Goal: Information Seeking & Learning: Learn about a topic

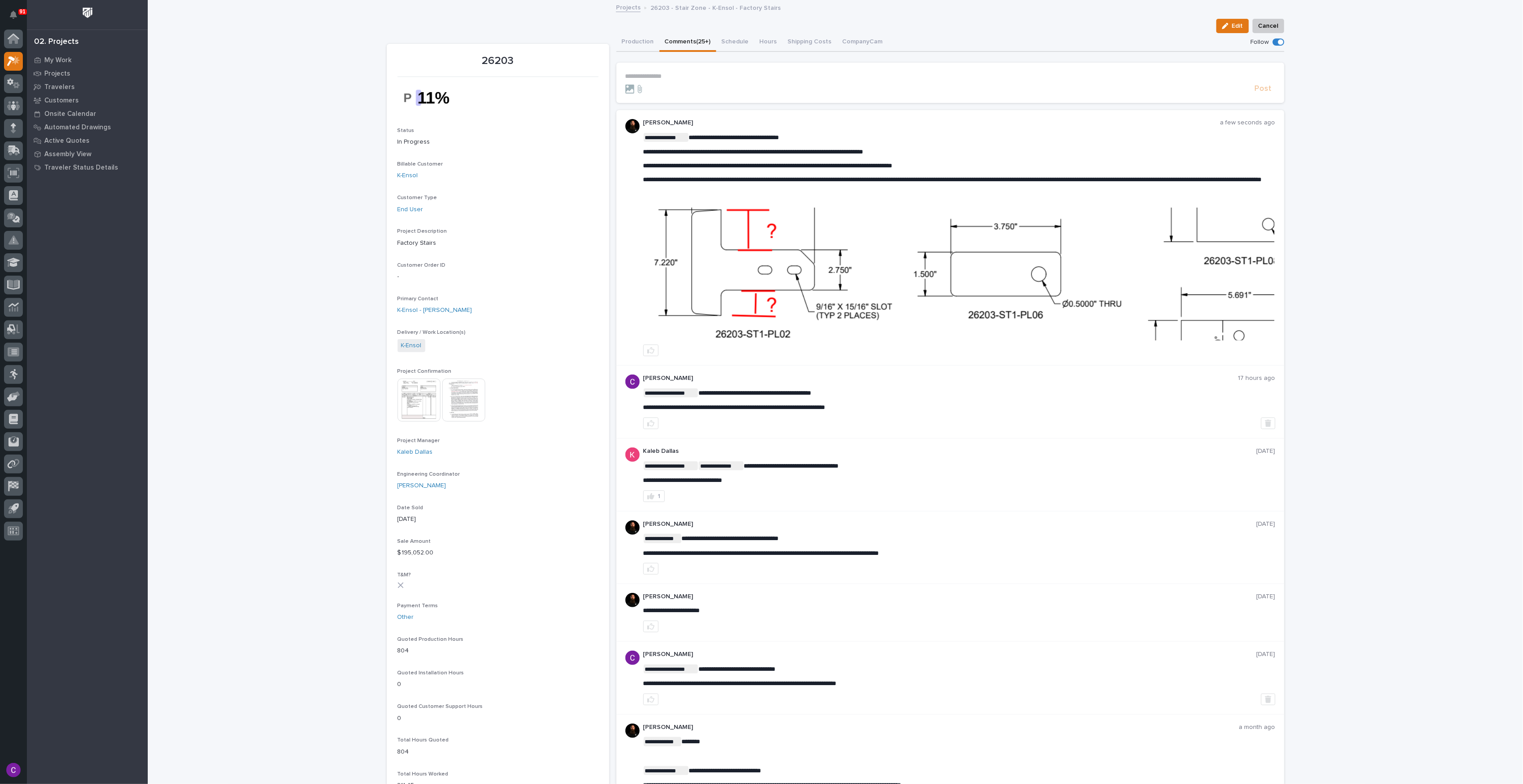
click at [953, 228] on img at bounding box center [960, 274] width 631 height 133
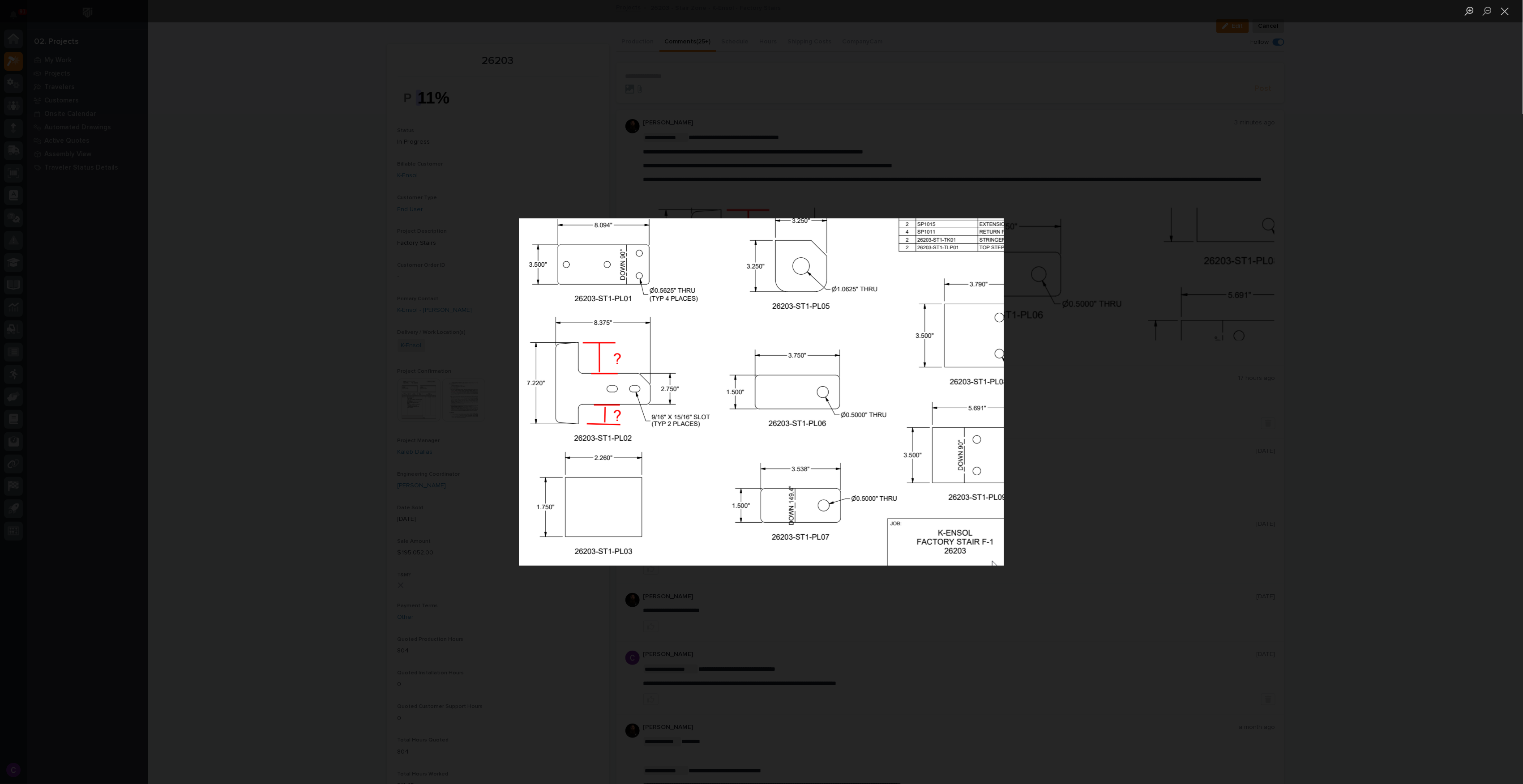
click at [1088, 477] on div "Lightbox" at bounding box center [762, 392] width 1523 height 784
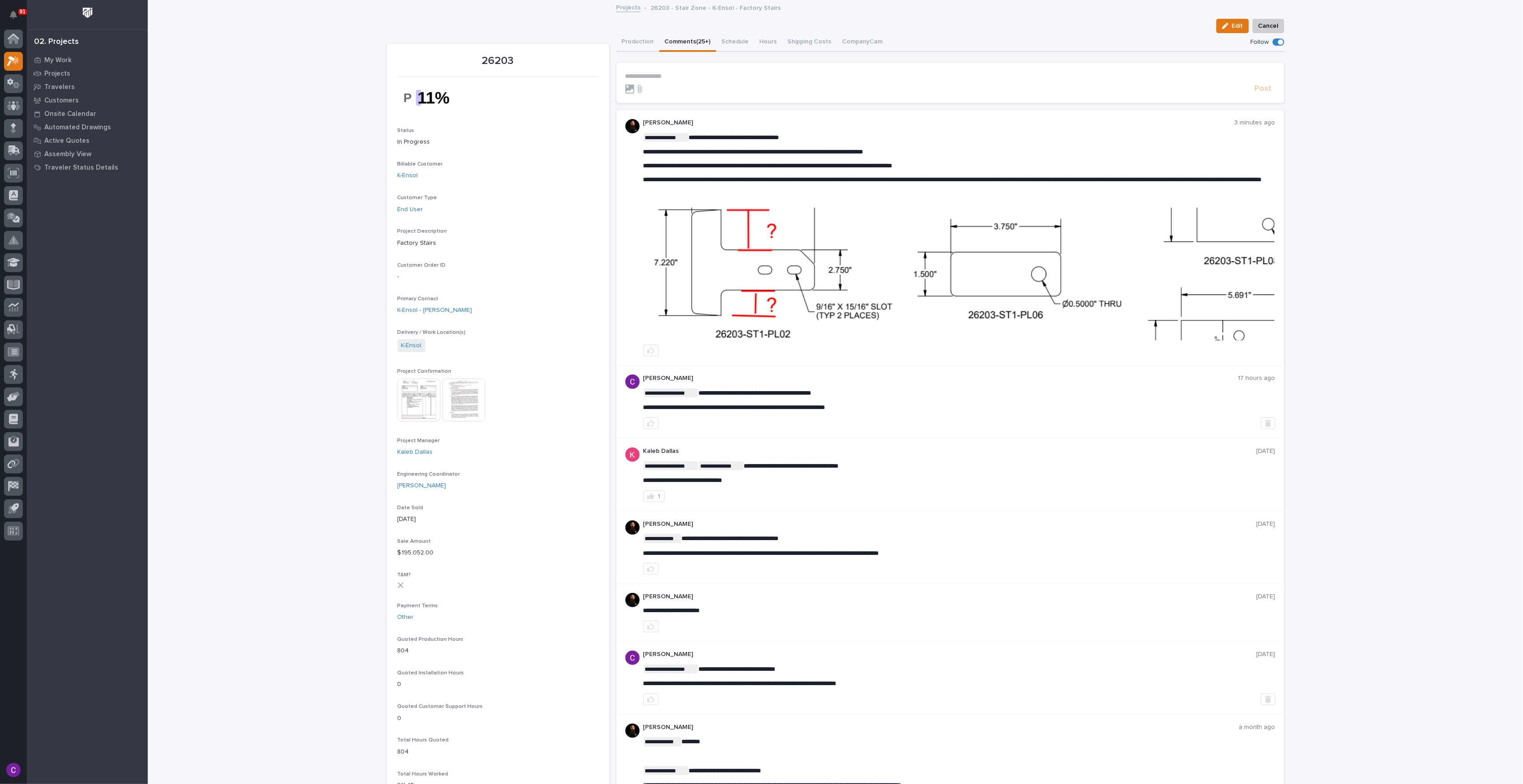
scroll to position [63, 0]
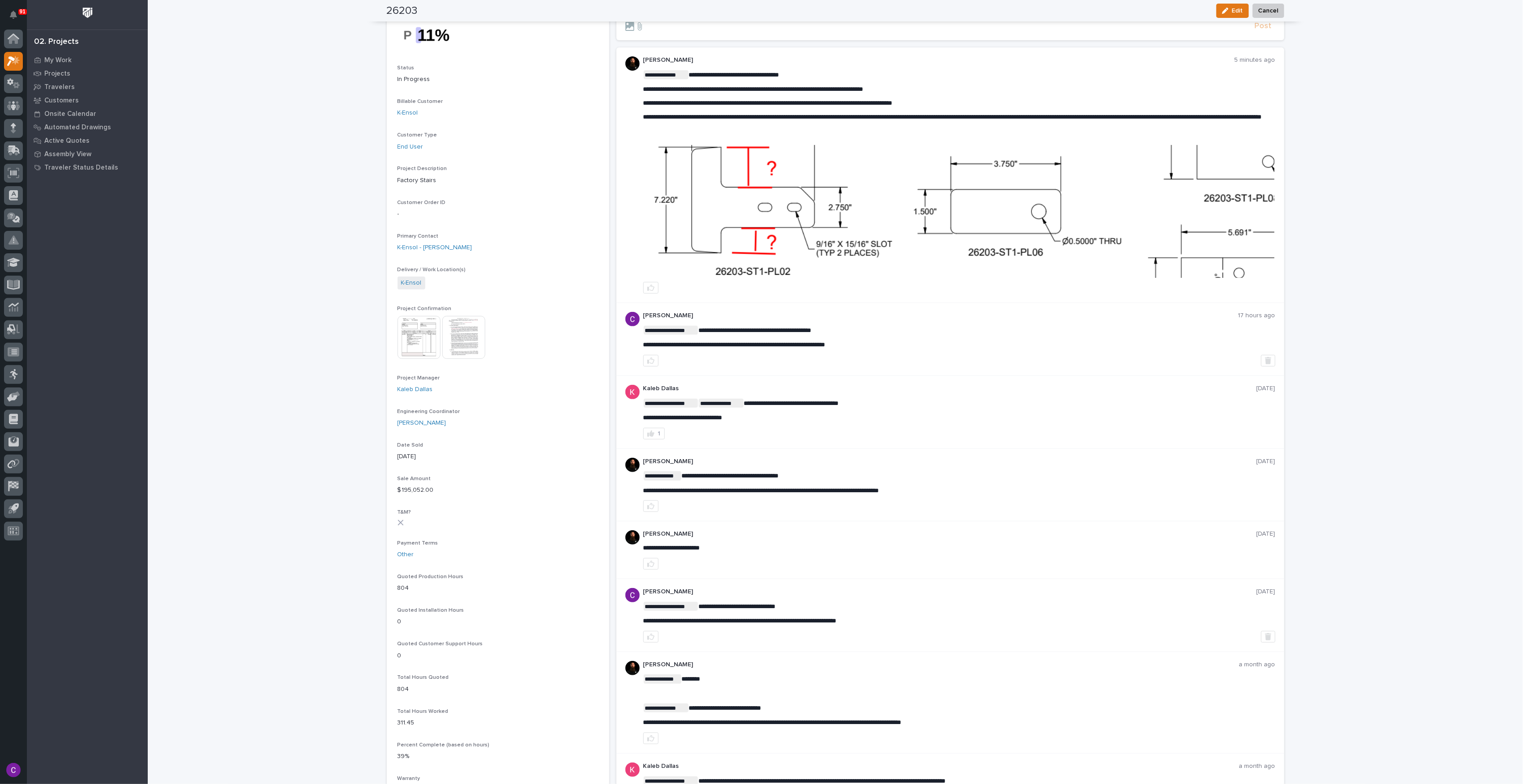
click at [928, 227] on img at bounding box center [960, 211] width 631 height 133
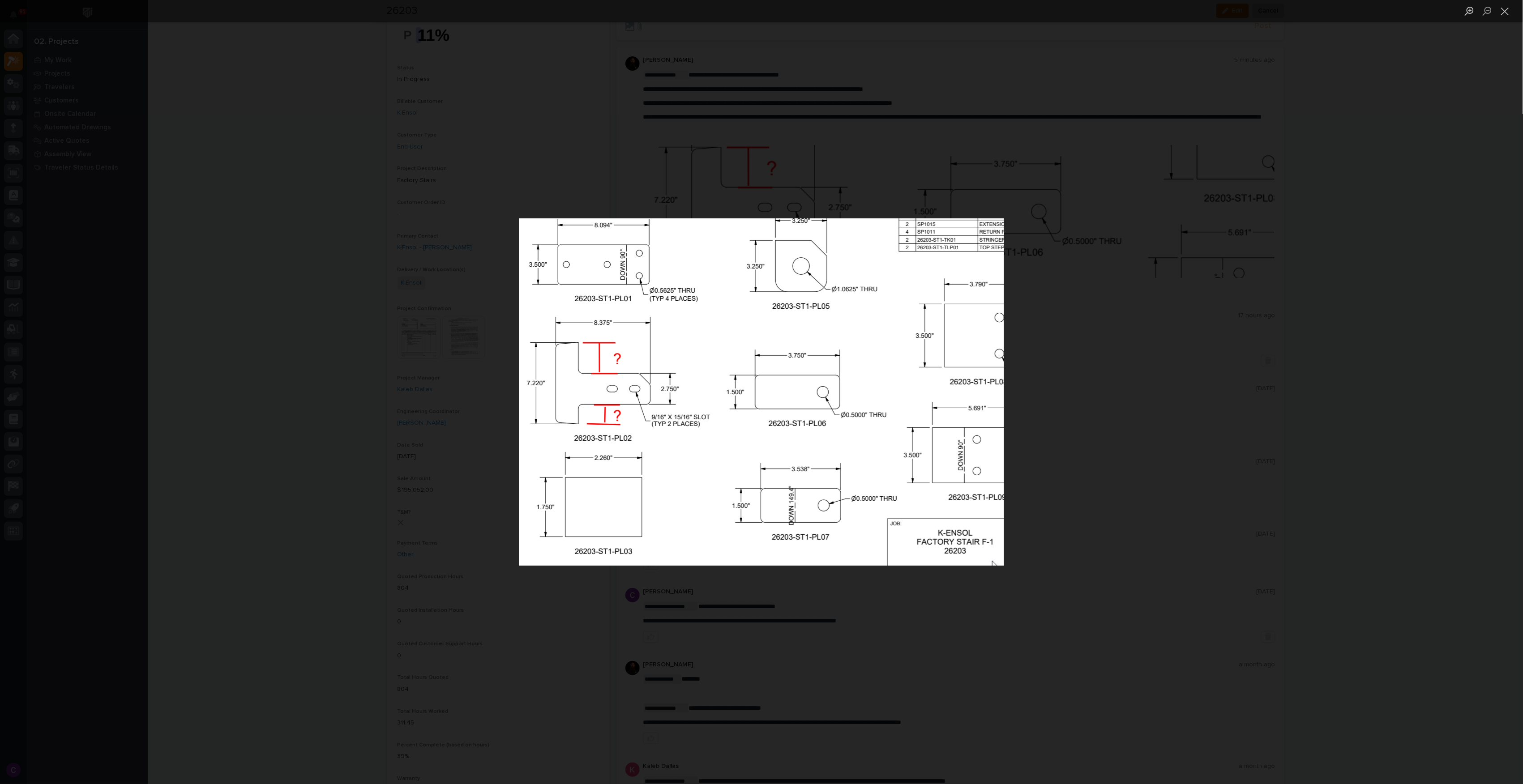
click at [1127, 425] on div "Lightbox" at bounding box center [762, 392] width 1523 height 784
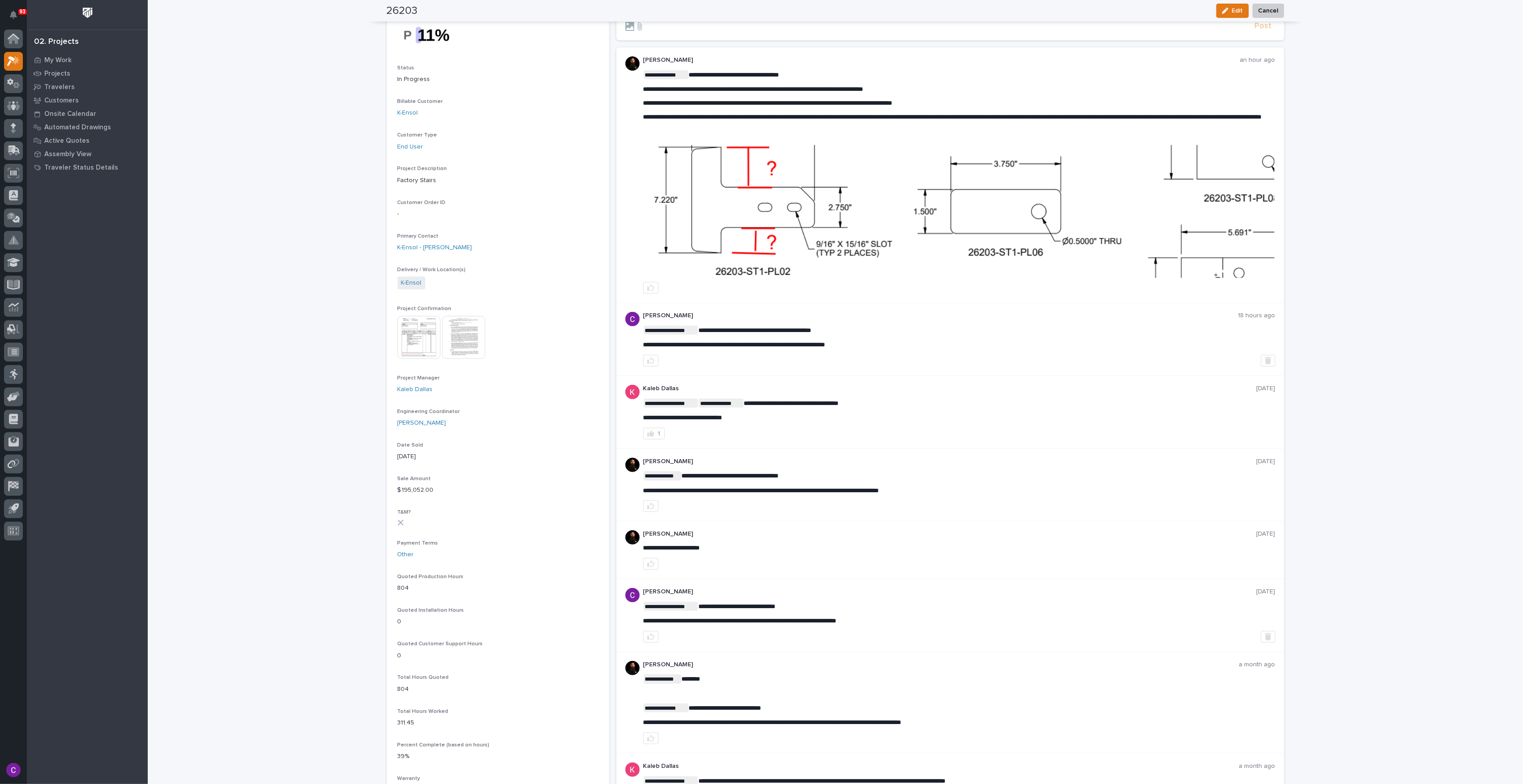
click at [1115, 233] on img at bounding box center [960, 211] width 631 height 133
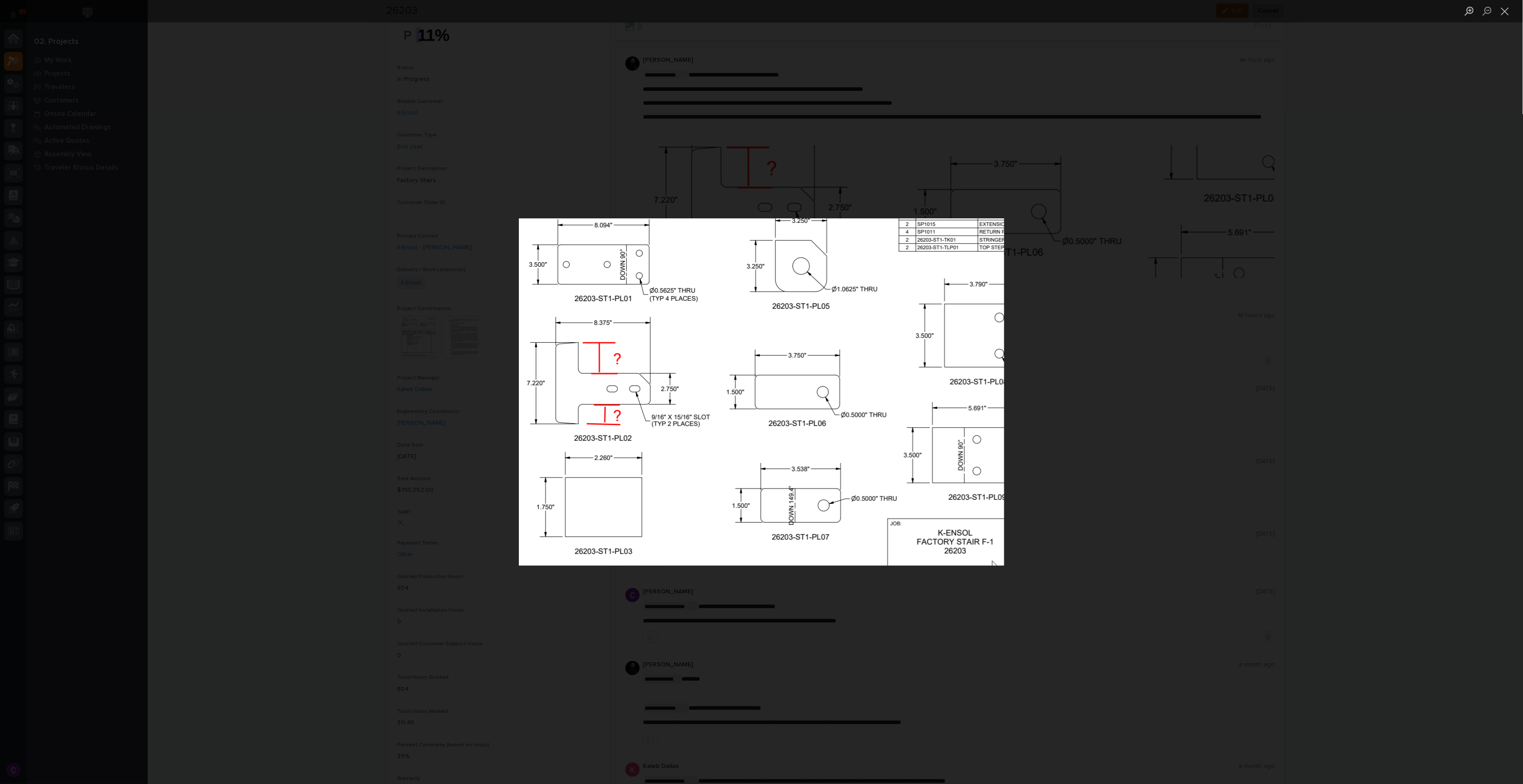
click at [1068, 301] on div "Lightbox" at bounding box center [762, 392] width 1523 height 784
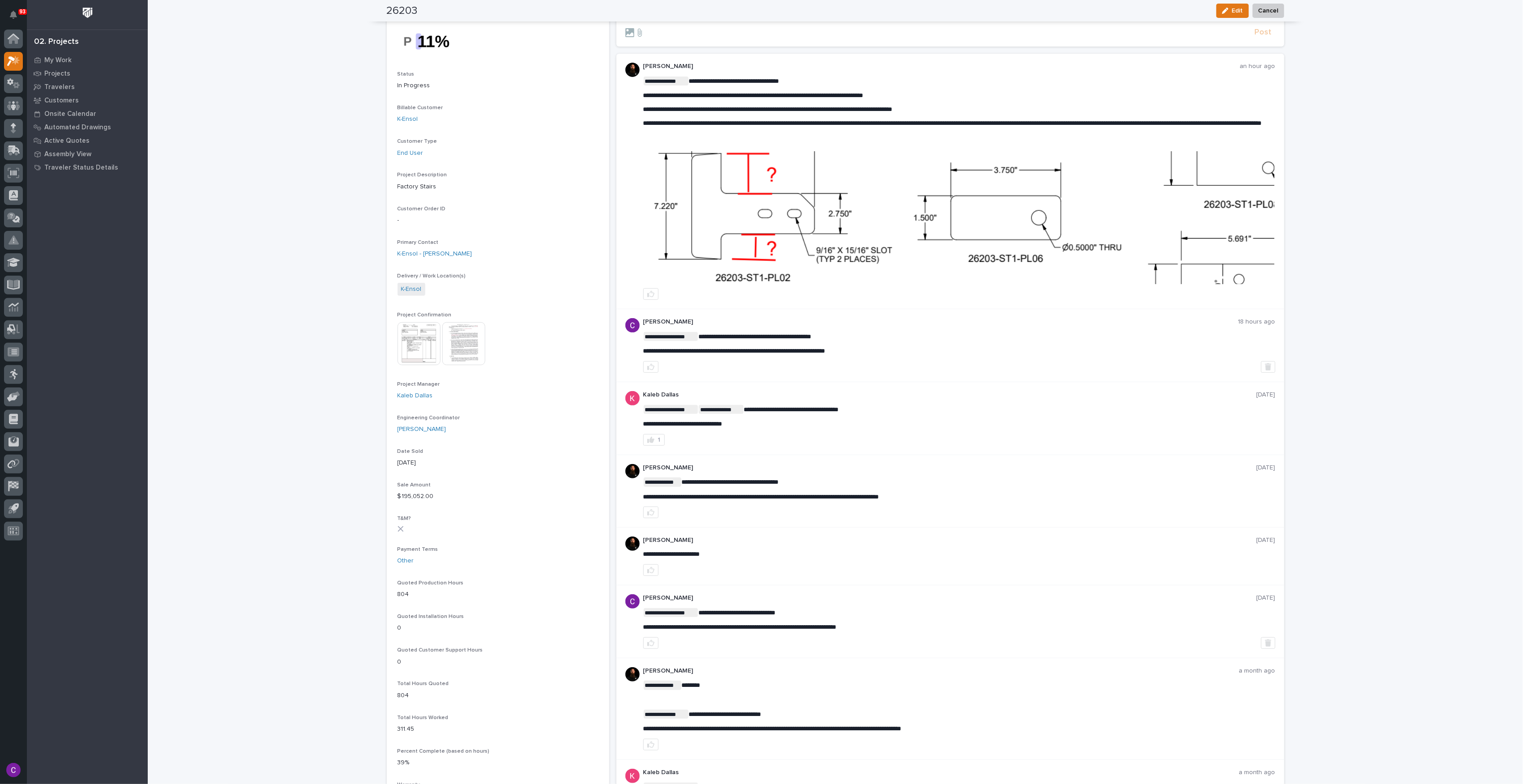
scroll to position [0, 0]
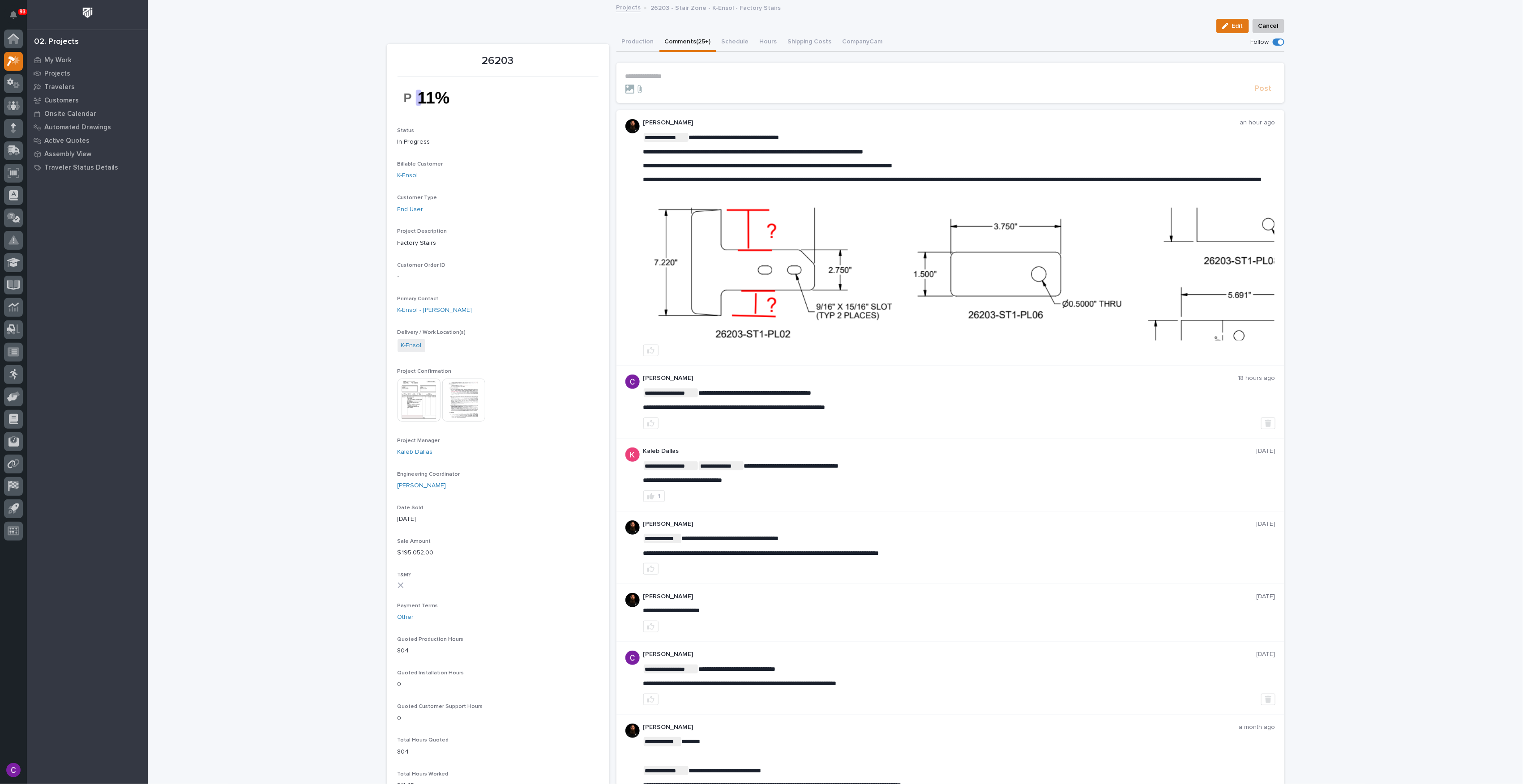
click at [1093, 319] on img at bounding box center [960, 274] width 631 height 133
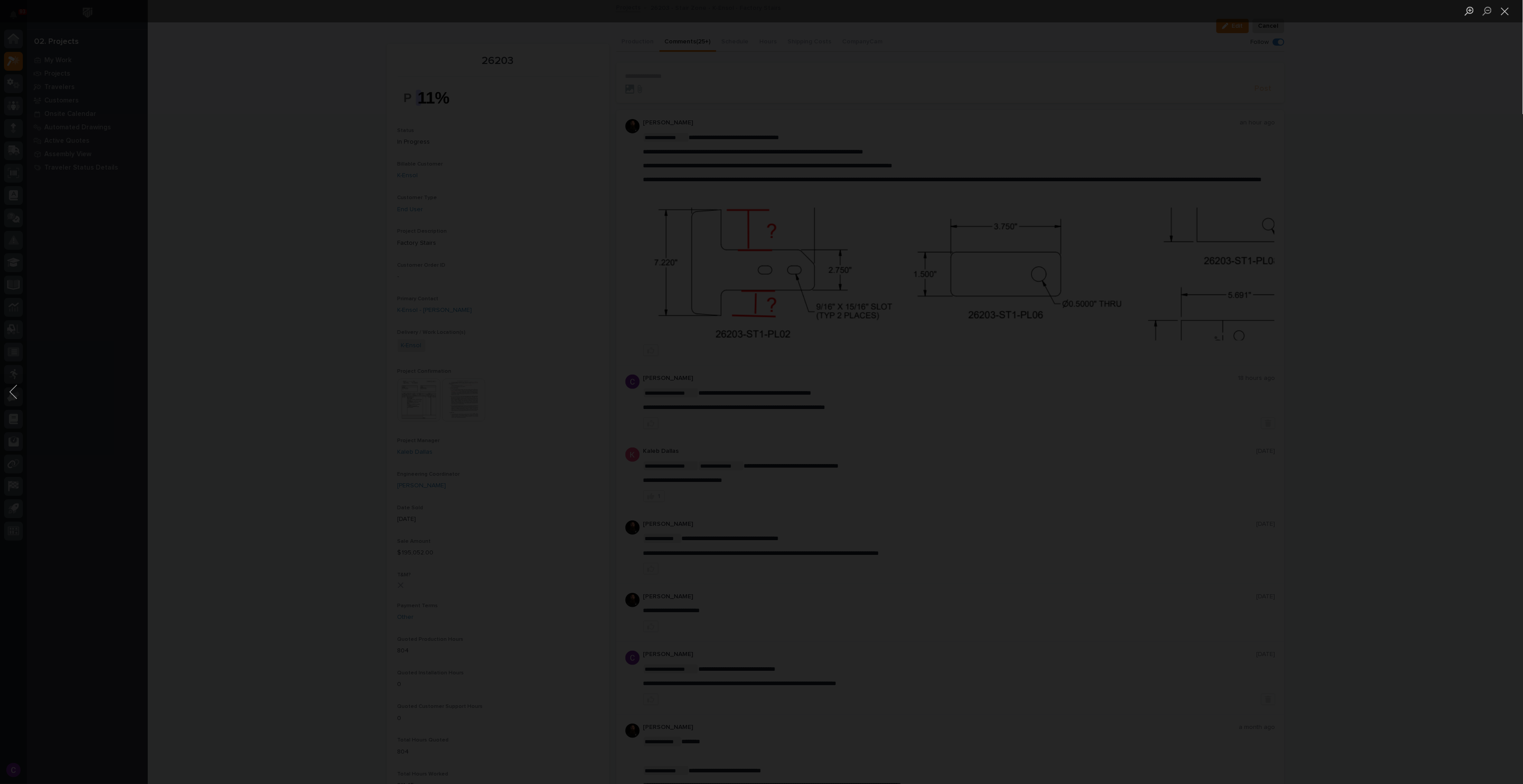
click at [18, 378] on button "Previous image" at bounding box center [13, 392] width 27 height 36
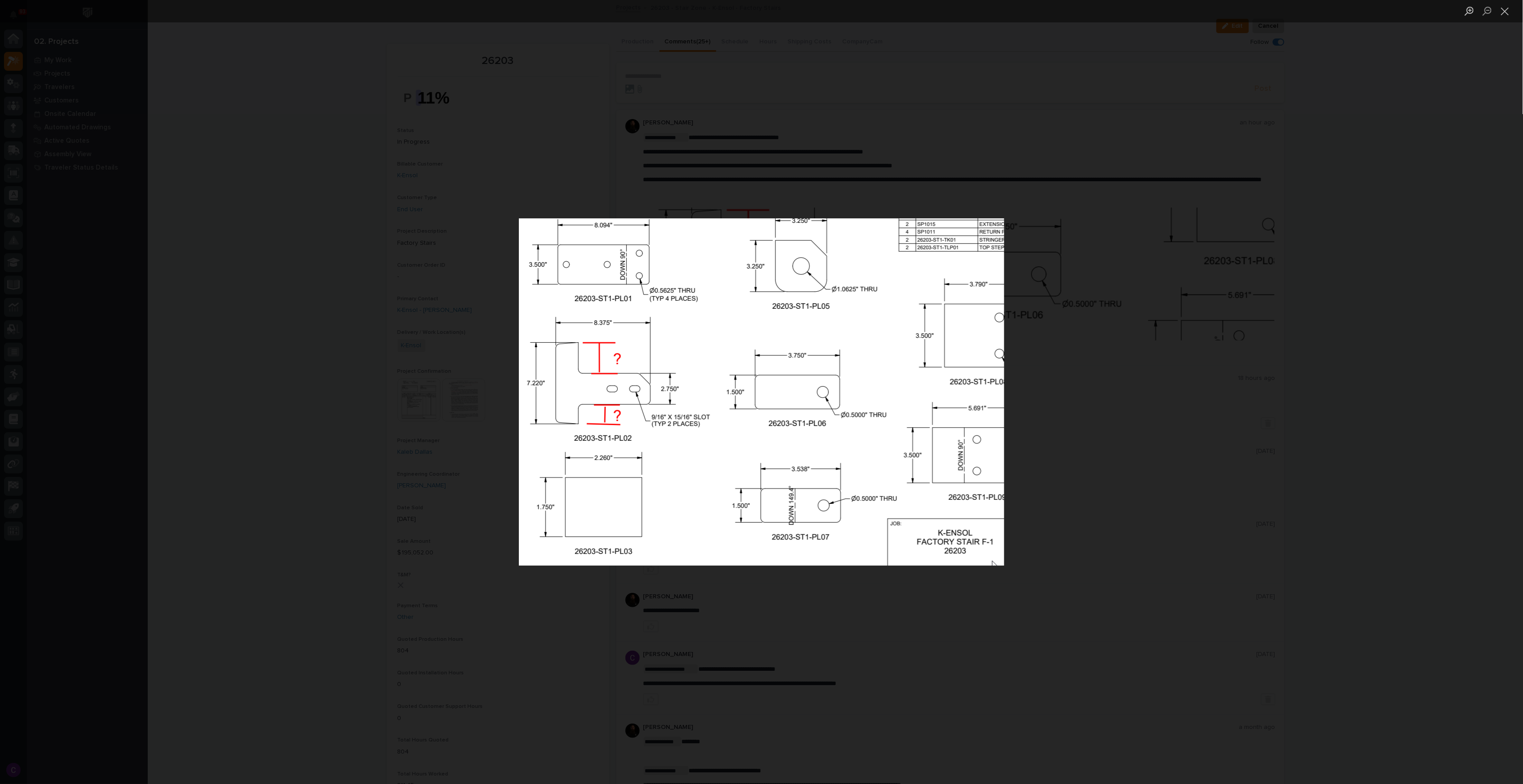
click at [1507, 371] on div "Lightbox" at bounding box center [762, 392] width 1523 height 784
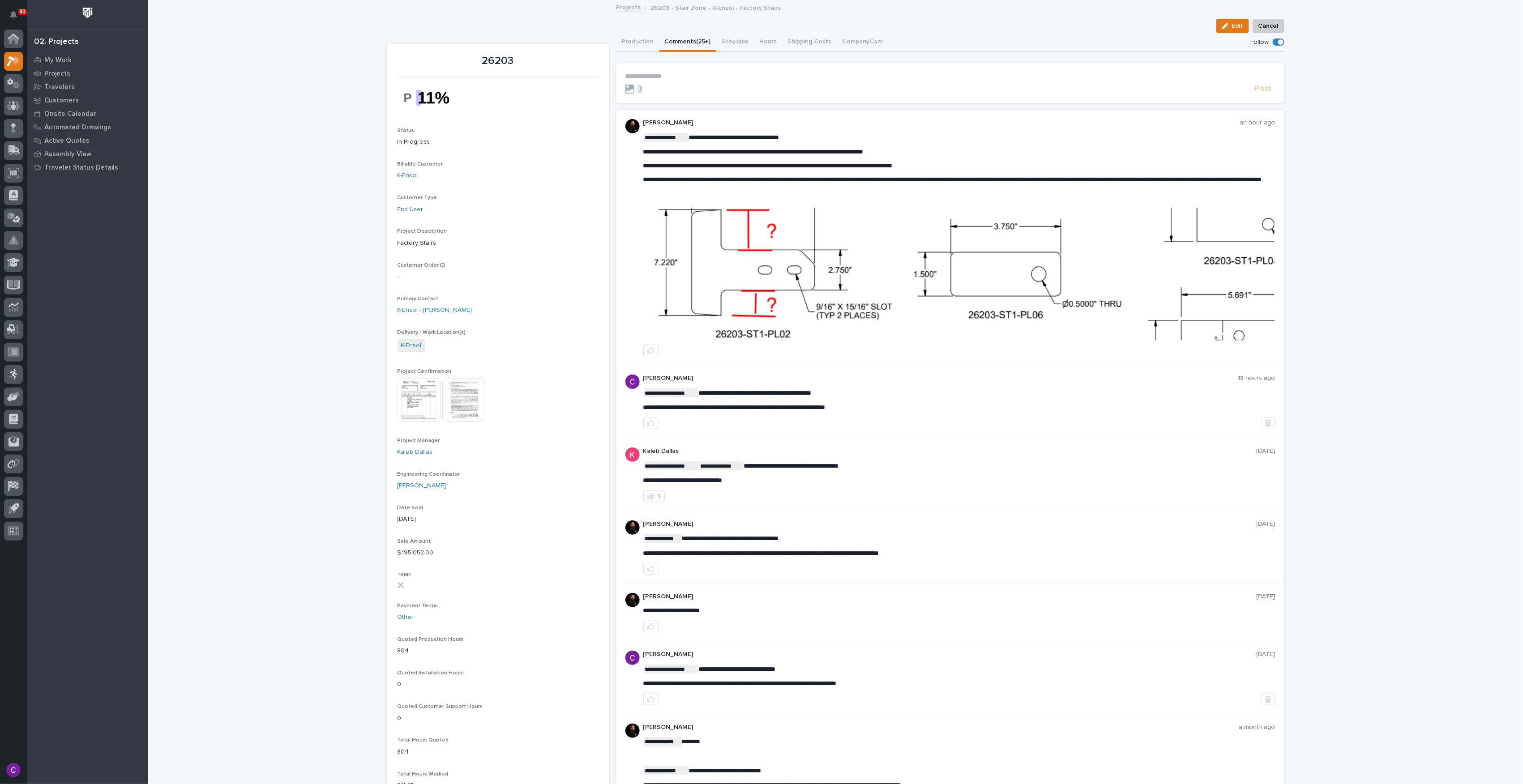
scroll to position [63, 0]
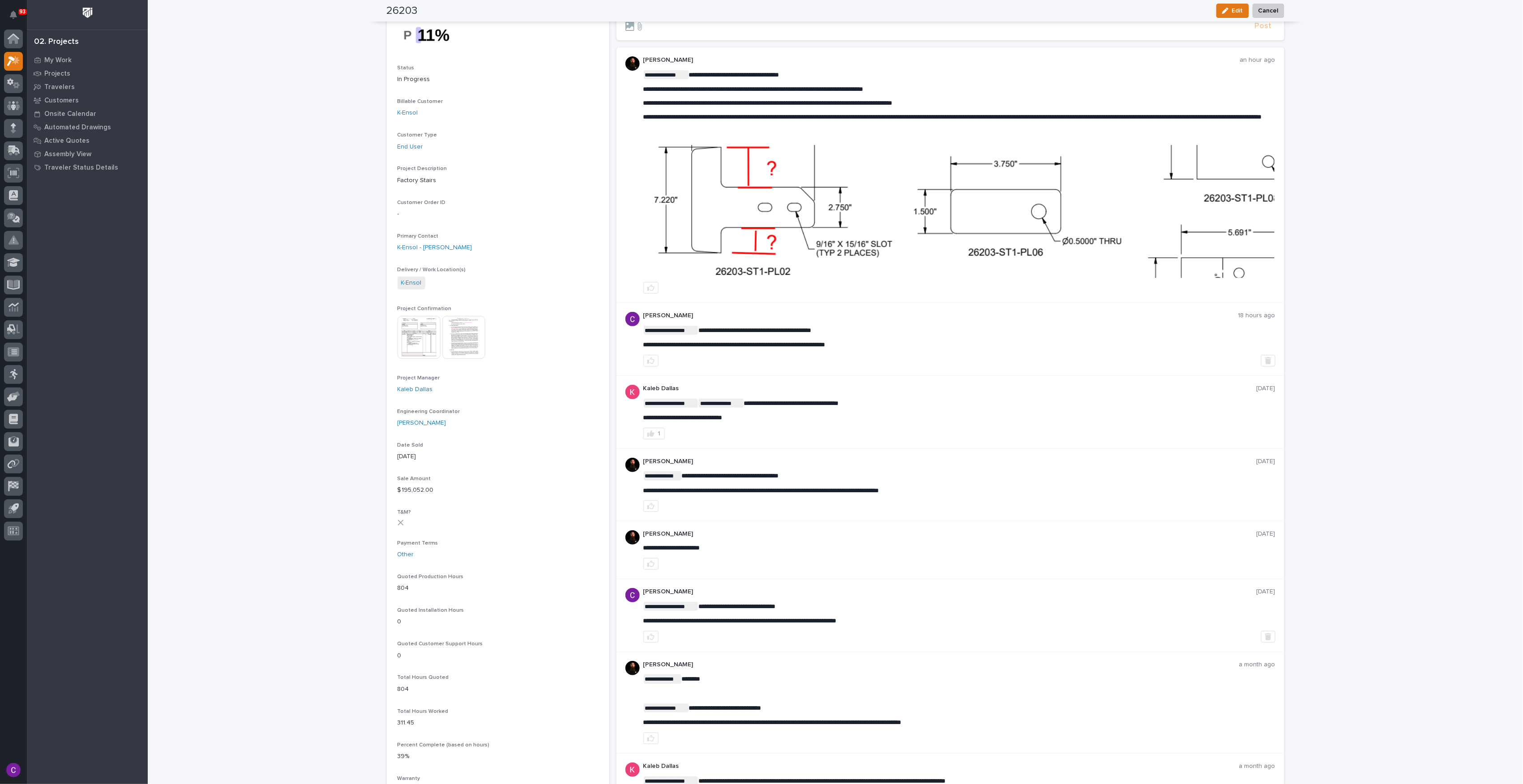
click at [815, 227] on img at bounding box center [960, 211] width 631 height 133
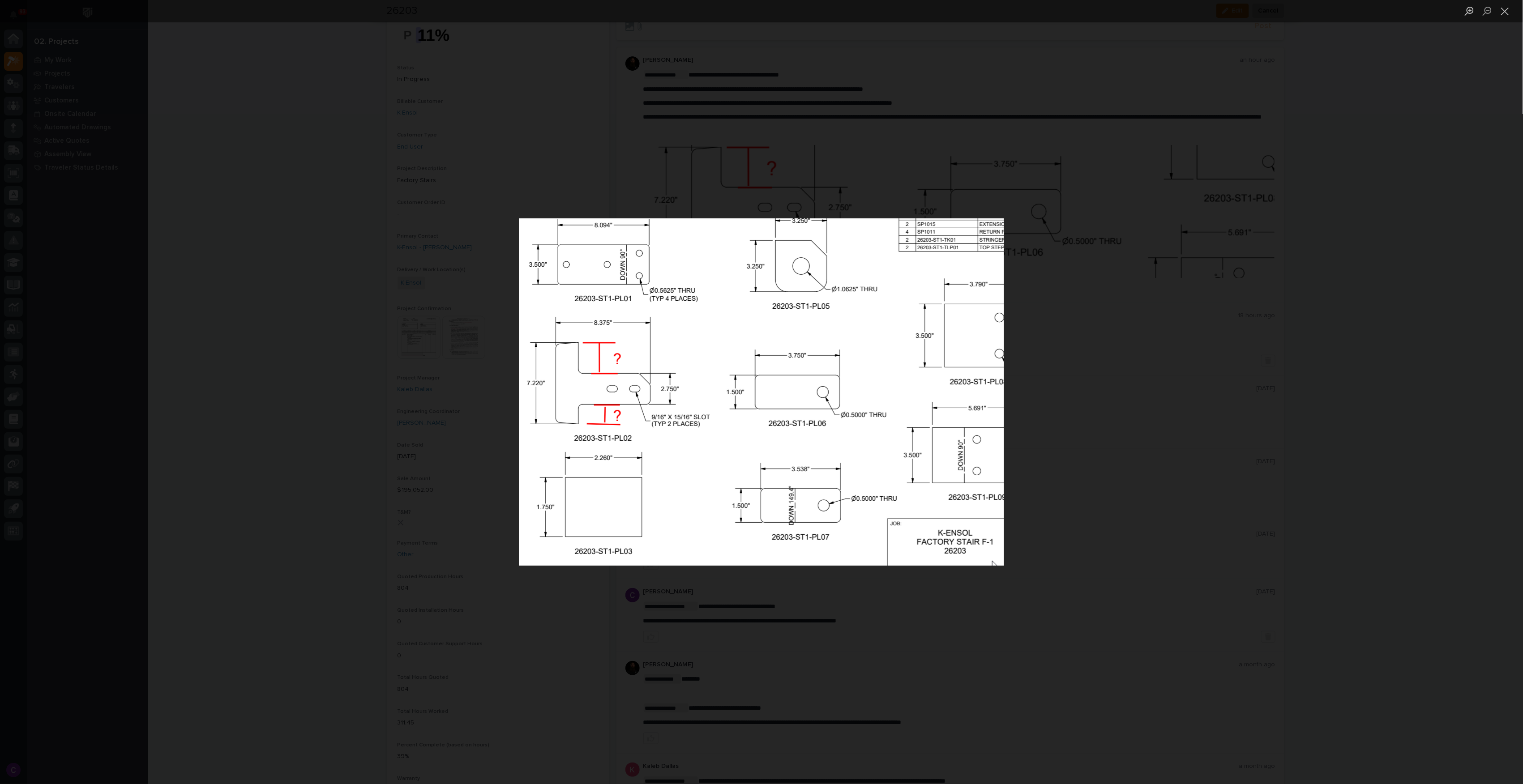
drag, startPoint x: 1005, startPoint y: 382, endPoint x: 856, endPoint y: 367, distance: 149.8
drag, startPoint x: 1186, startPoint y: 384, endPoint x: 1129, endPoint y: 367, distance: 59.5
click at [1129, 367] on div "Lightbox" at bounding box center [762, 392] width 1523 height 784
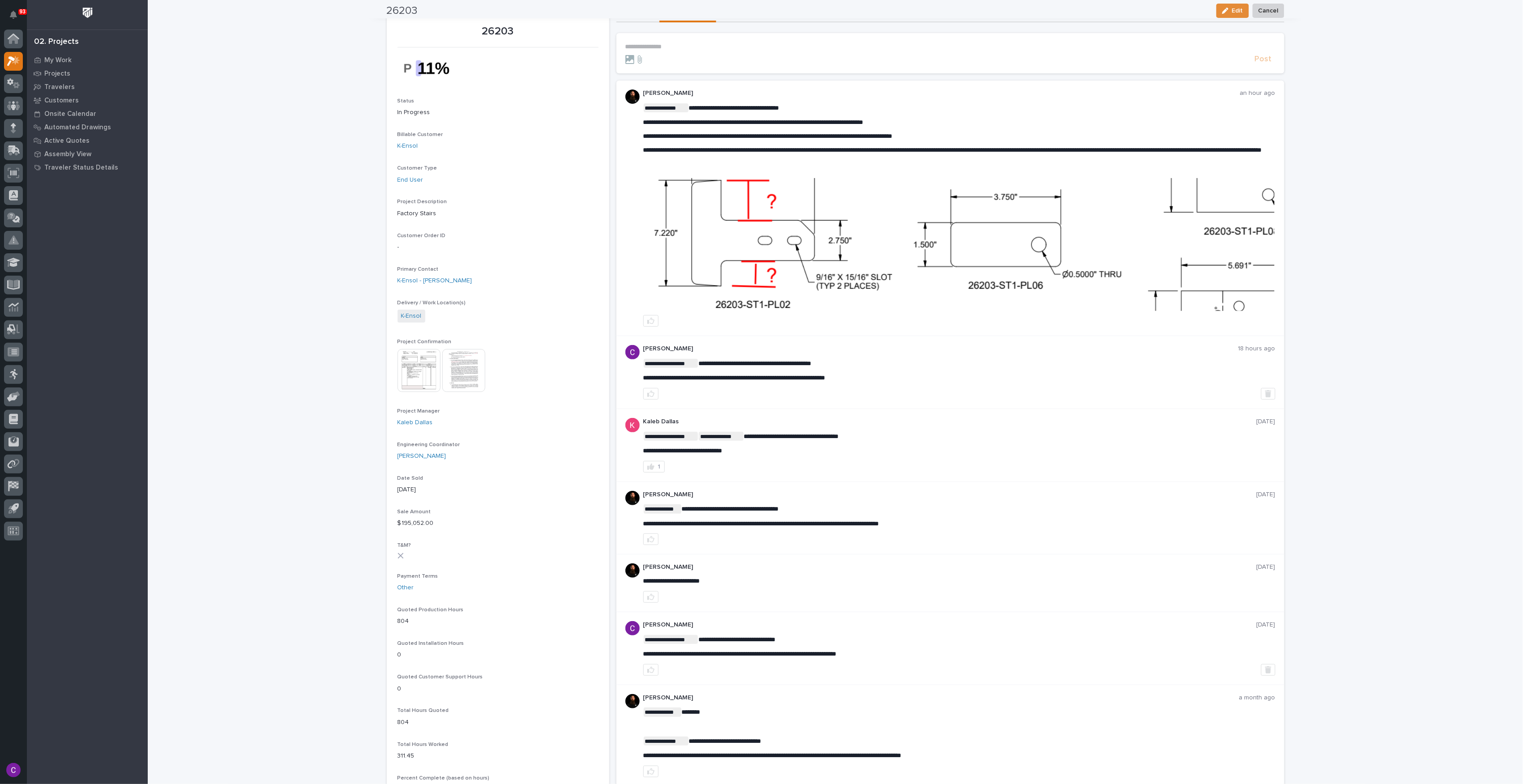
scroll to position [0, 0]
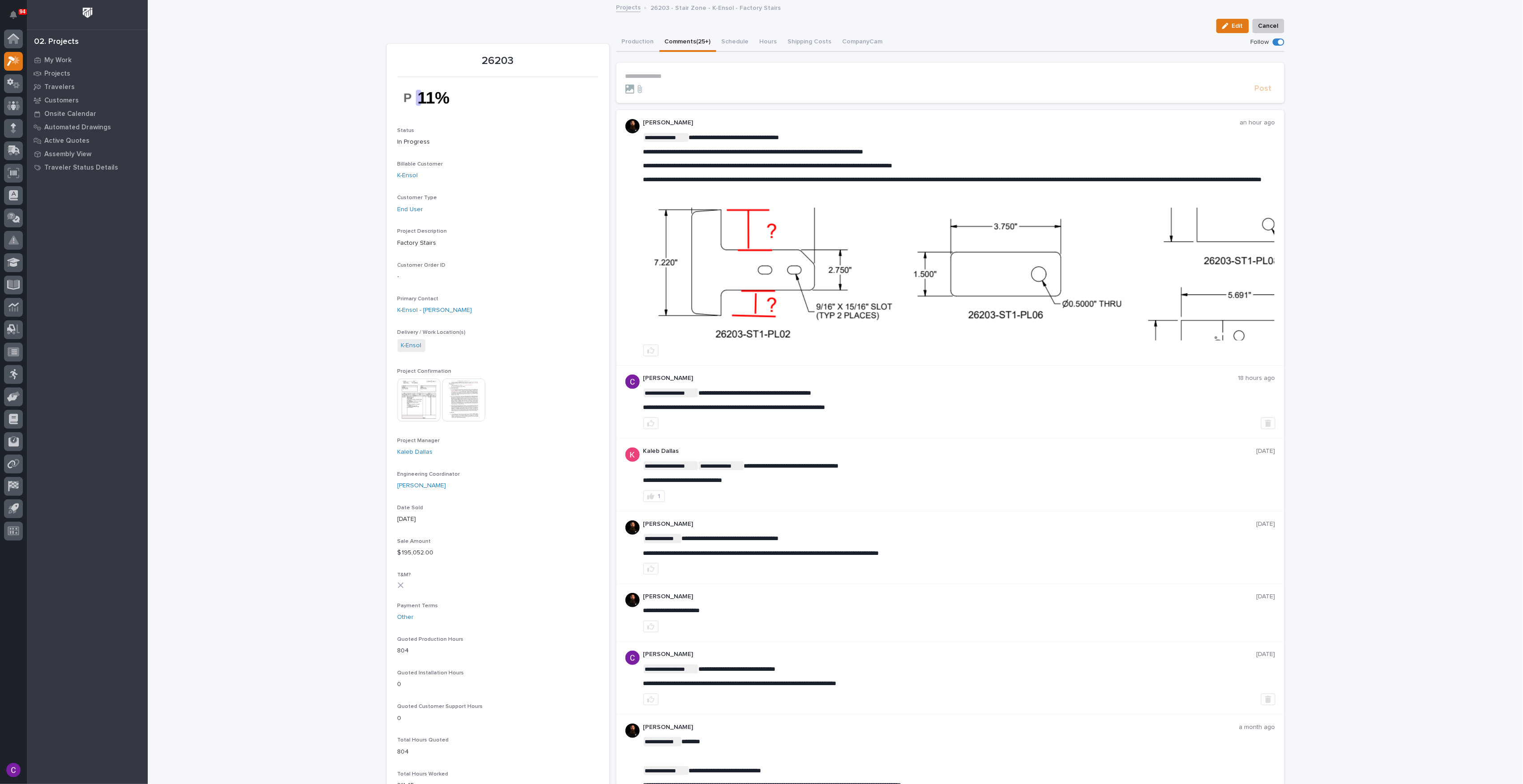
click at [1050, 234] on img at bounding box center [960, 274] width 631 height 133
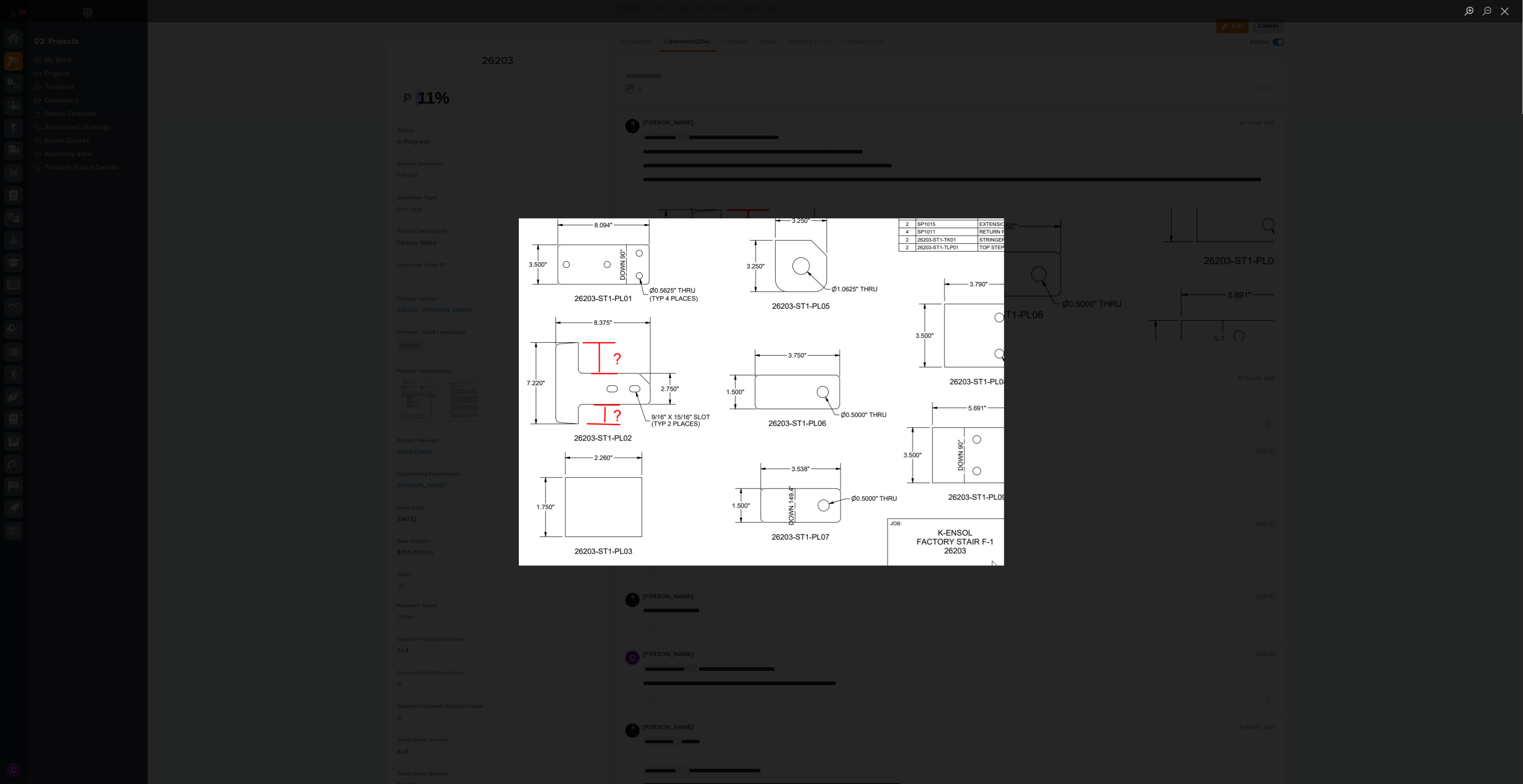
drag, startPoint x: 1095, startPoint y: 250, endPoint x: 1088, endPoint y: 238, distance: 13.9
click at [1094, 250] on div "Lightbox" at bounding box center [762, 392] width 1523 height 784
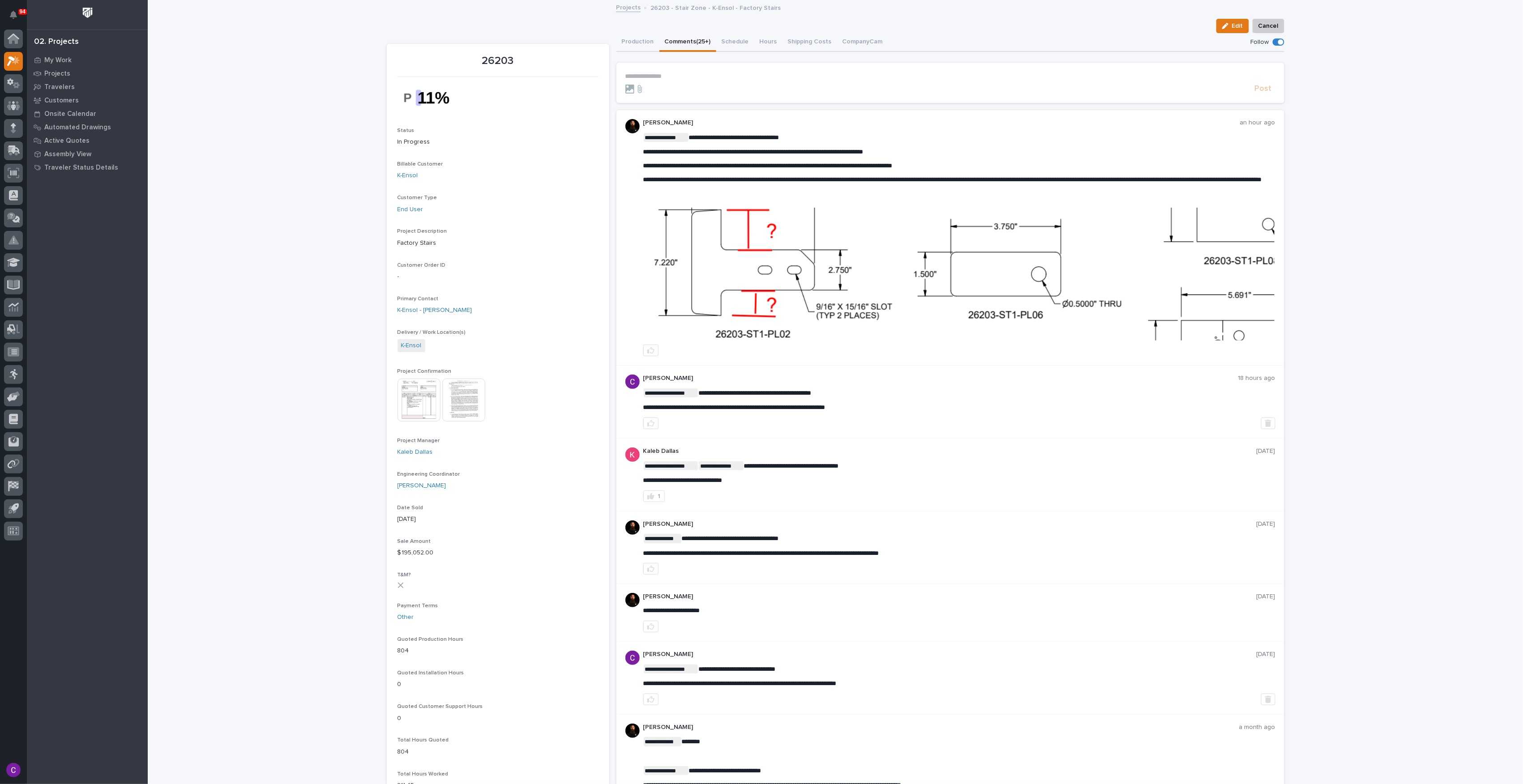
scroll to position [63, 0]
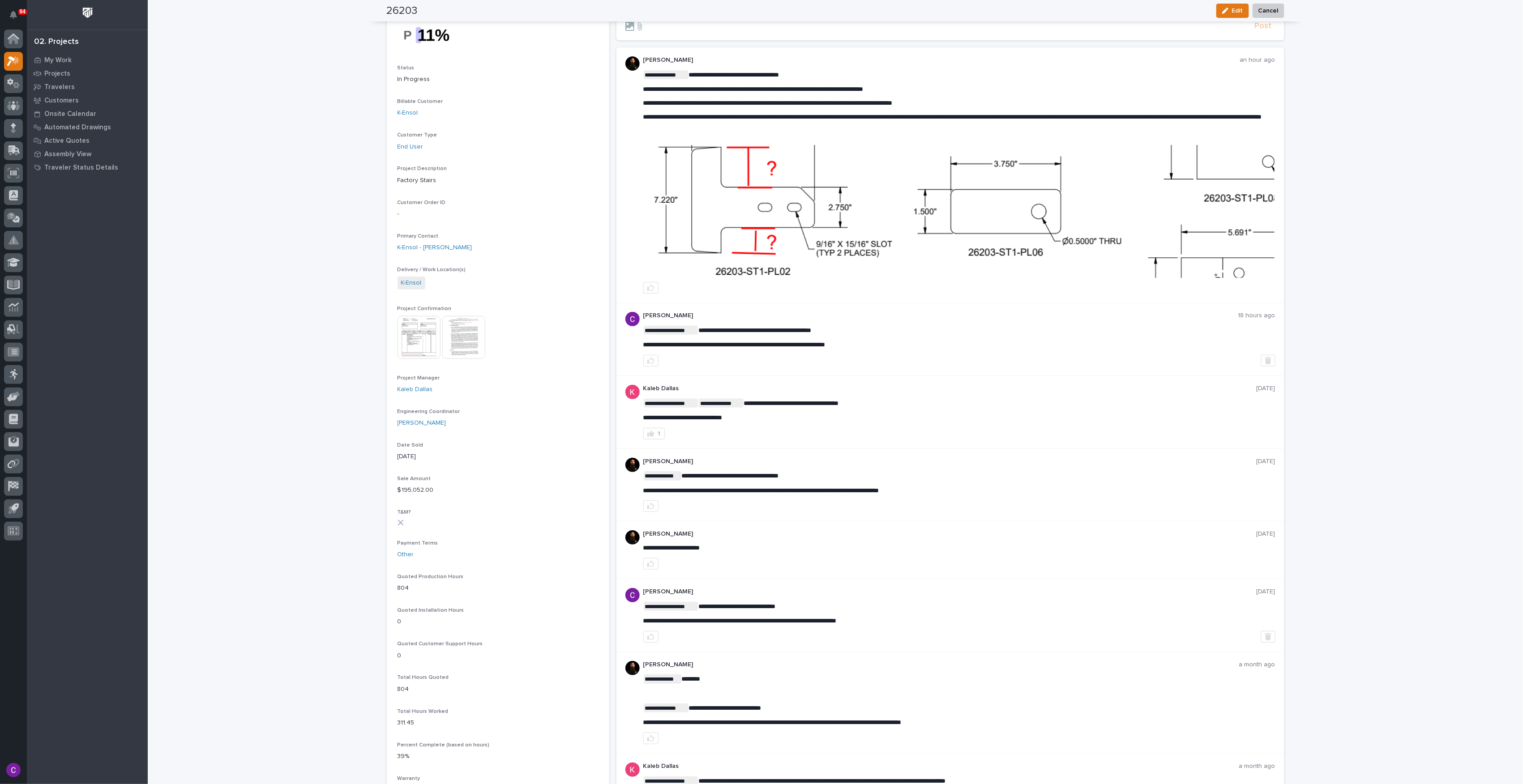
click at [1093, 221] on img at bounding box center [960, 211] width 631 height 133
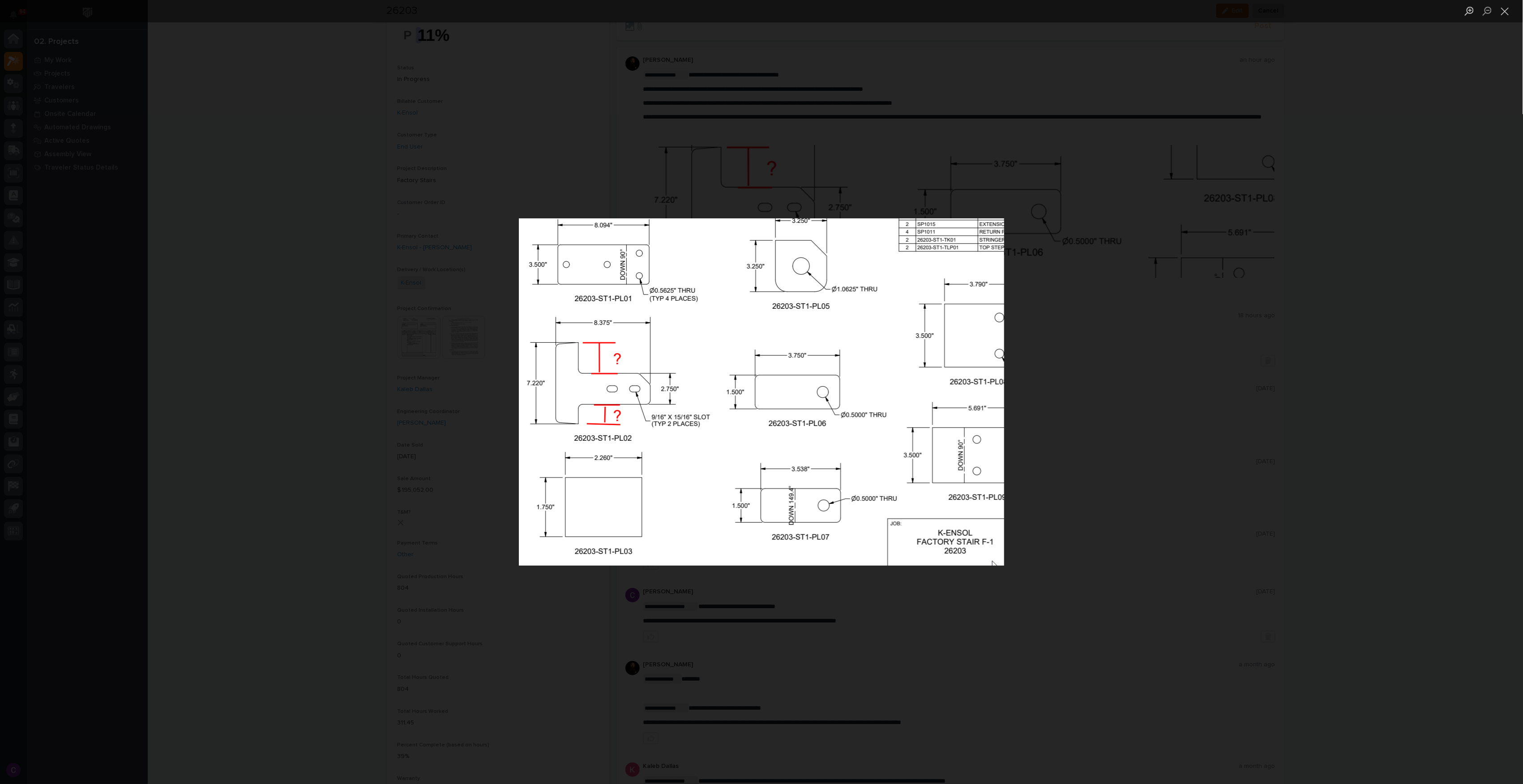
click at [992, 272] on img "Lightbox" at bounding box center [762, 392] width 486 height 348
click at [992, 267] on img "Lightbox" at bounding box center [762, 392] width 486 height 348
click at [996, 261] on img "Lightbox" at bounding box center [762, 392] width 486 height 348
click at [1050, 242] on div "Lightbox" at bounding box center [762, 392] width 1523 height 784
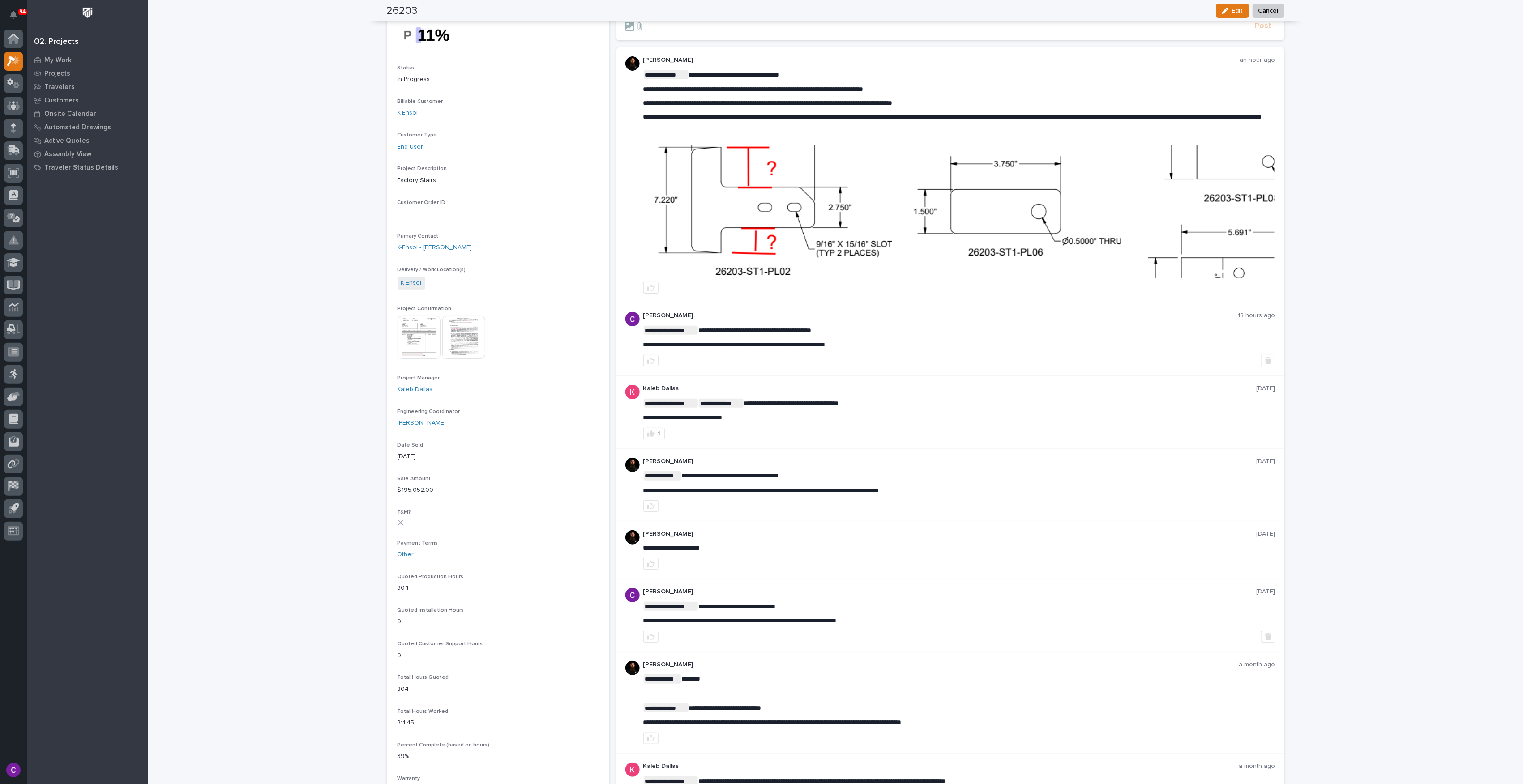
scroll to position [0, 0]
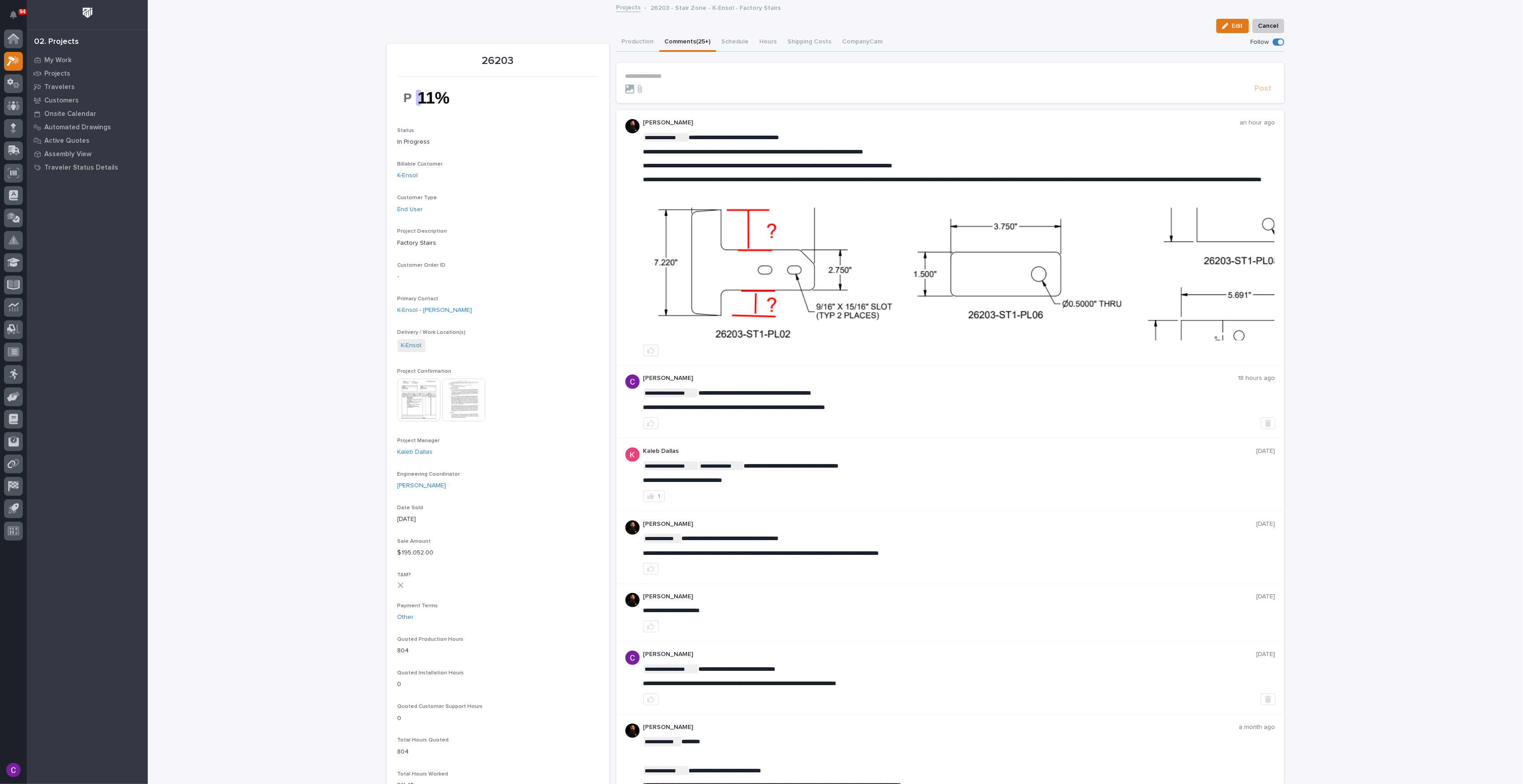
click at [1005, 290] on img at bounding box center [960, 274] width 631 height 133
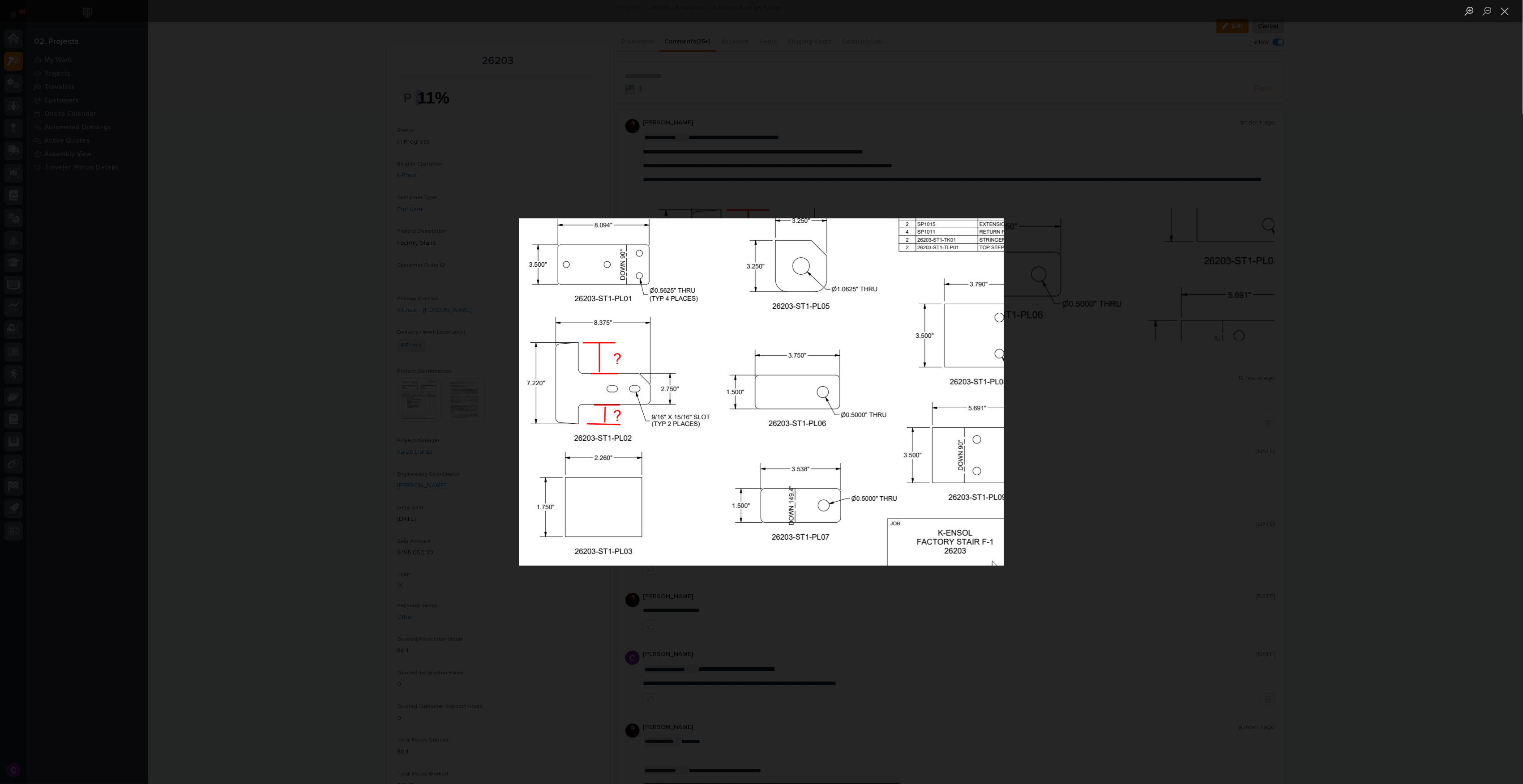
click at [1016, 283] on div "Lightbox" at bounding box center [762, 392] width 1523 height 784
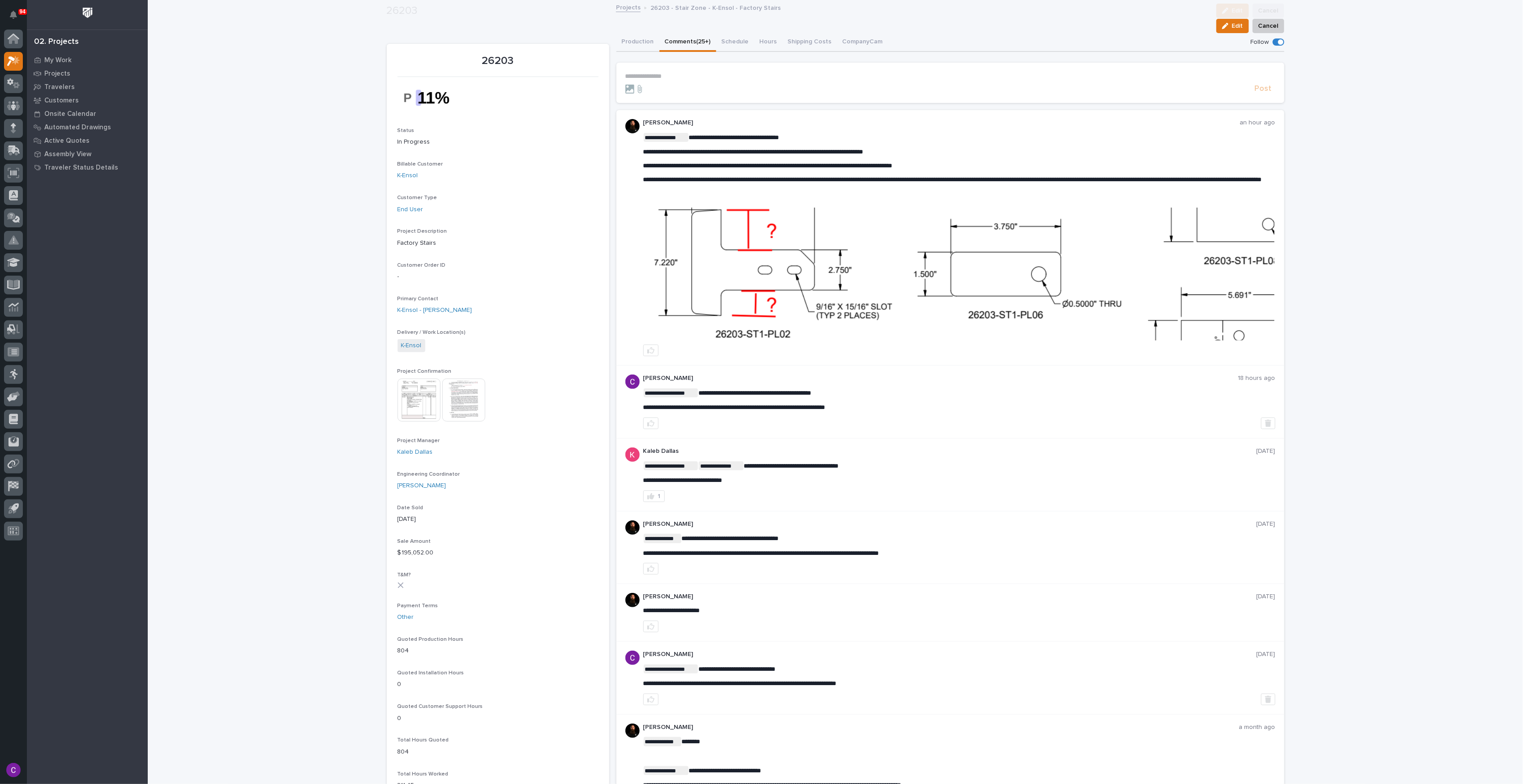
scroll to position [63, 0]
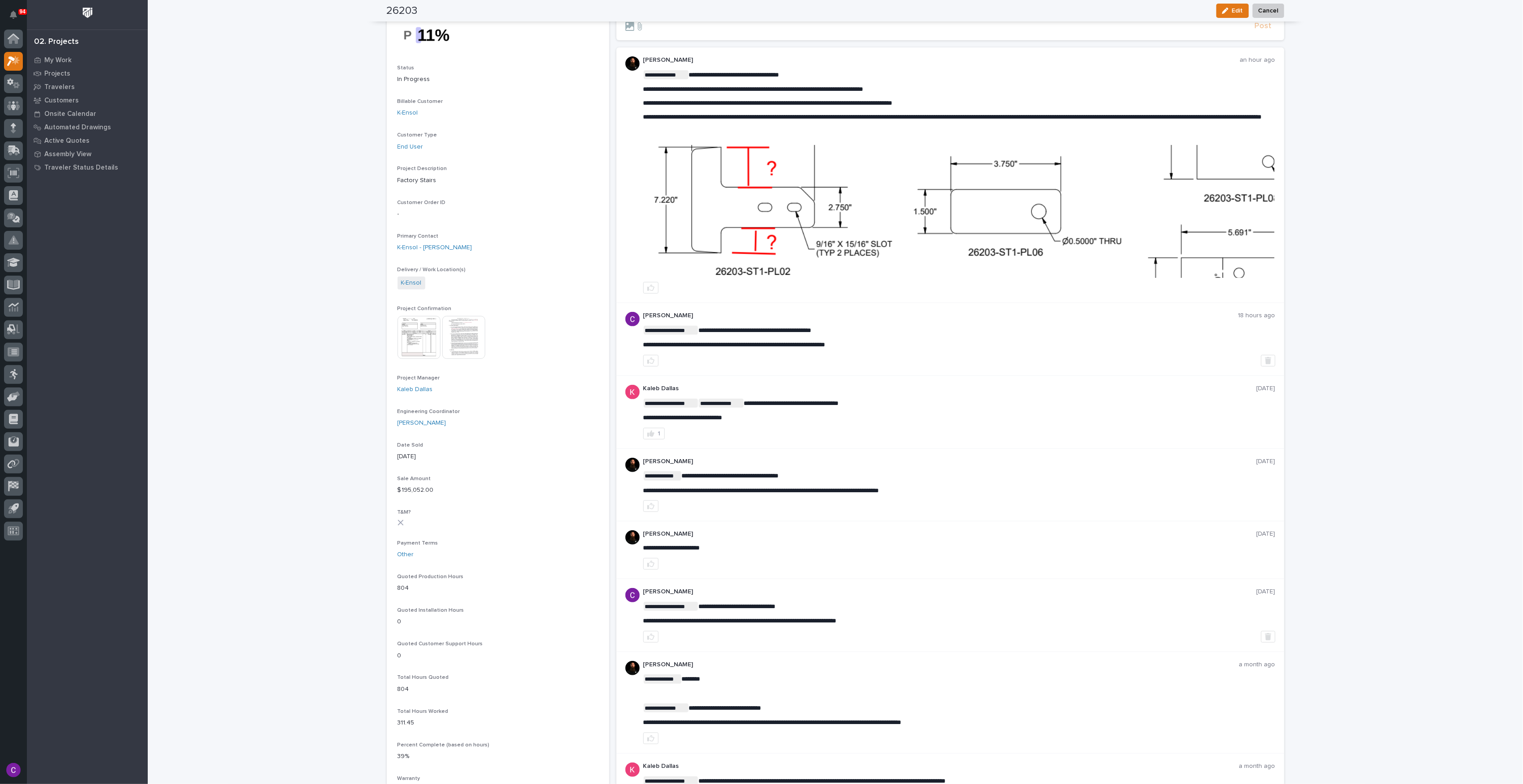
click at [1109, 221] on img at bounding box center [960, 211] width 631 height 133
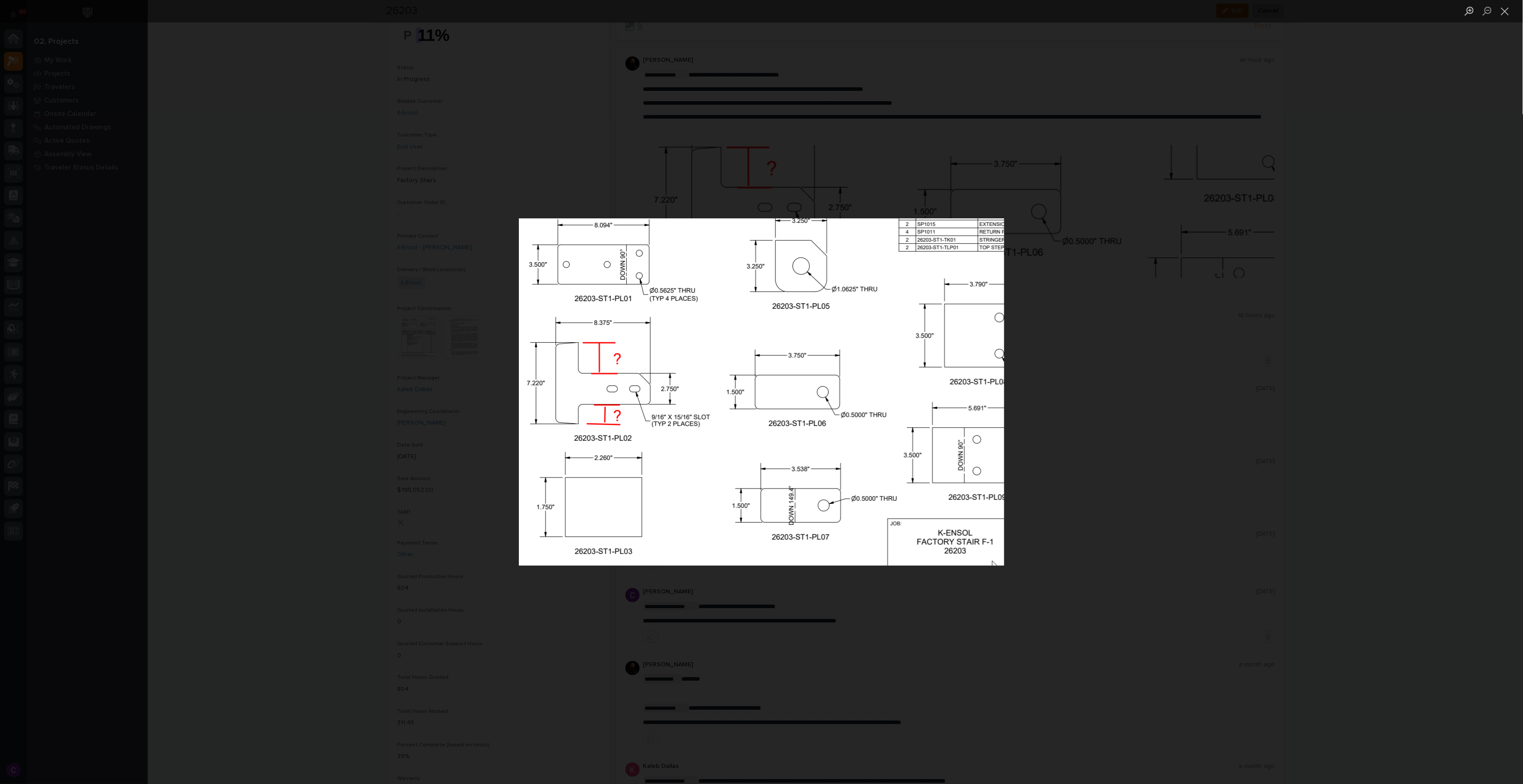
click at [1109, 221] on div "Lightbox" at bounding box center [762, 392] width 1523 height 784
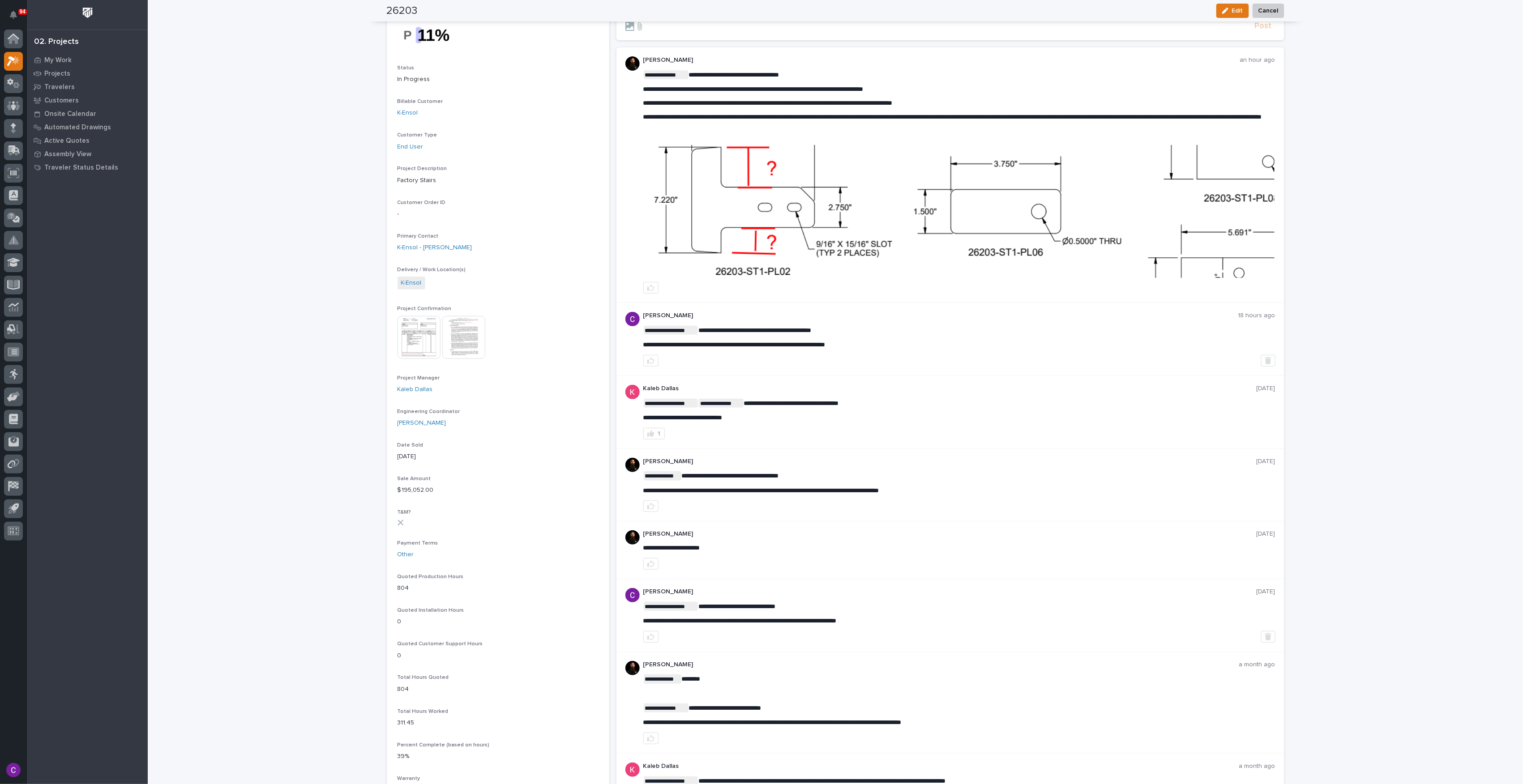
click at [1109, 221] on img at bounding box center [960, 211] width 631 height 133
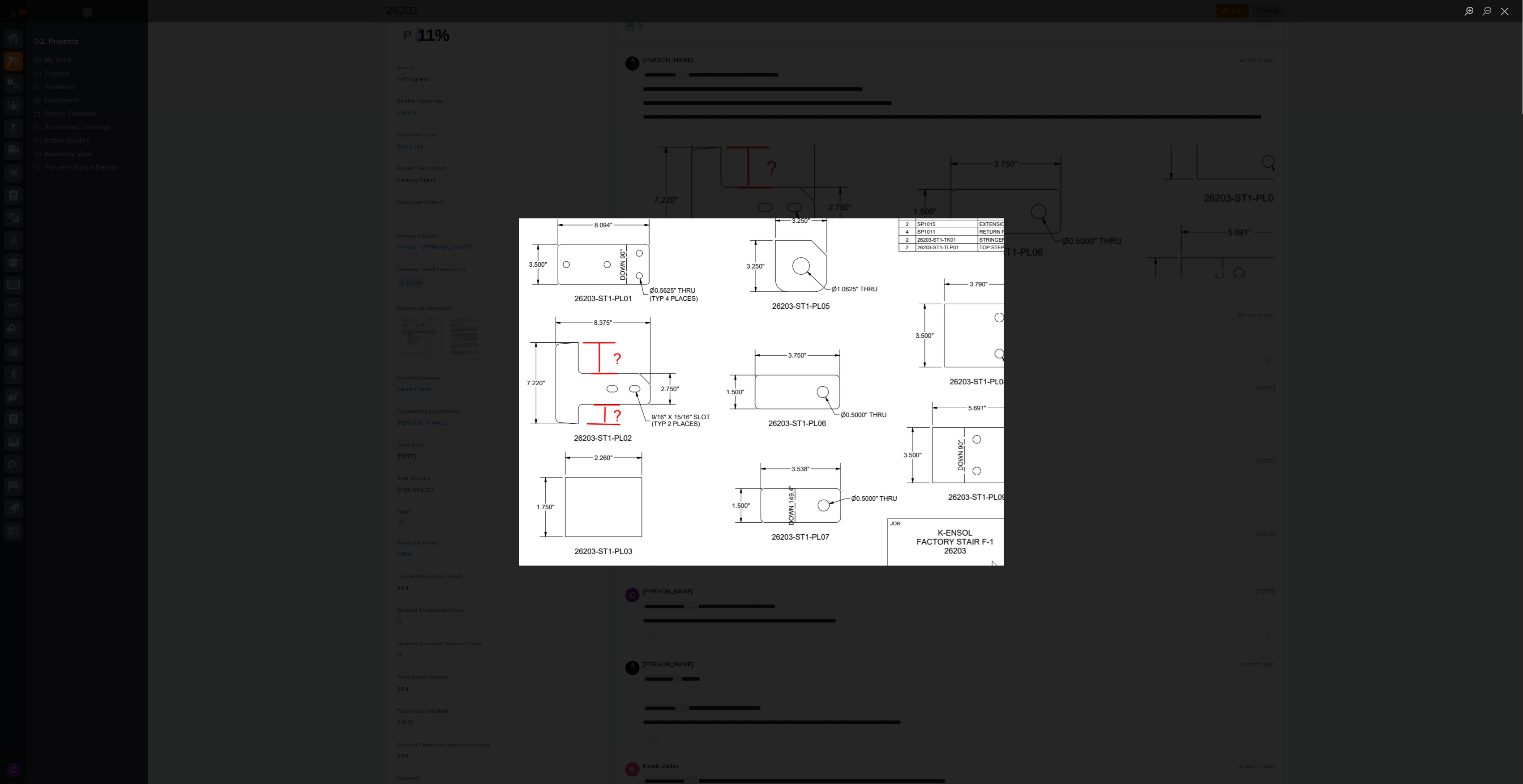
click at [1109, 221] on div "Lightbox" at bounding box center [762, 392] width 1523 height 784
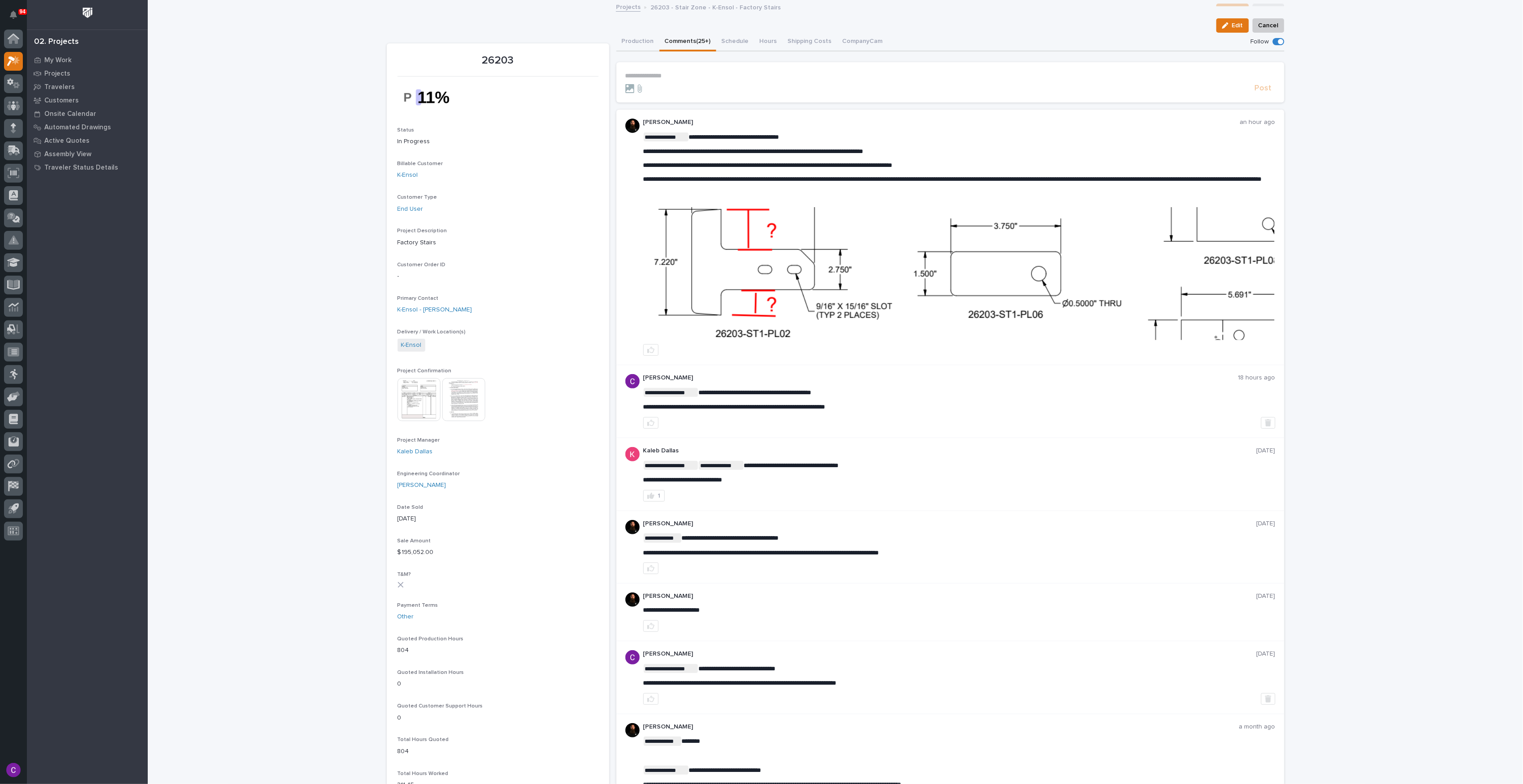
scroll to position [0, 0]
click at [1125, 297] on img at bounding box center [960, 274] width 631 height 133
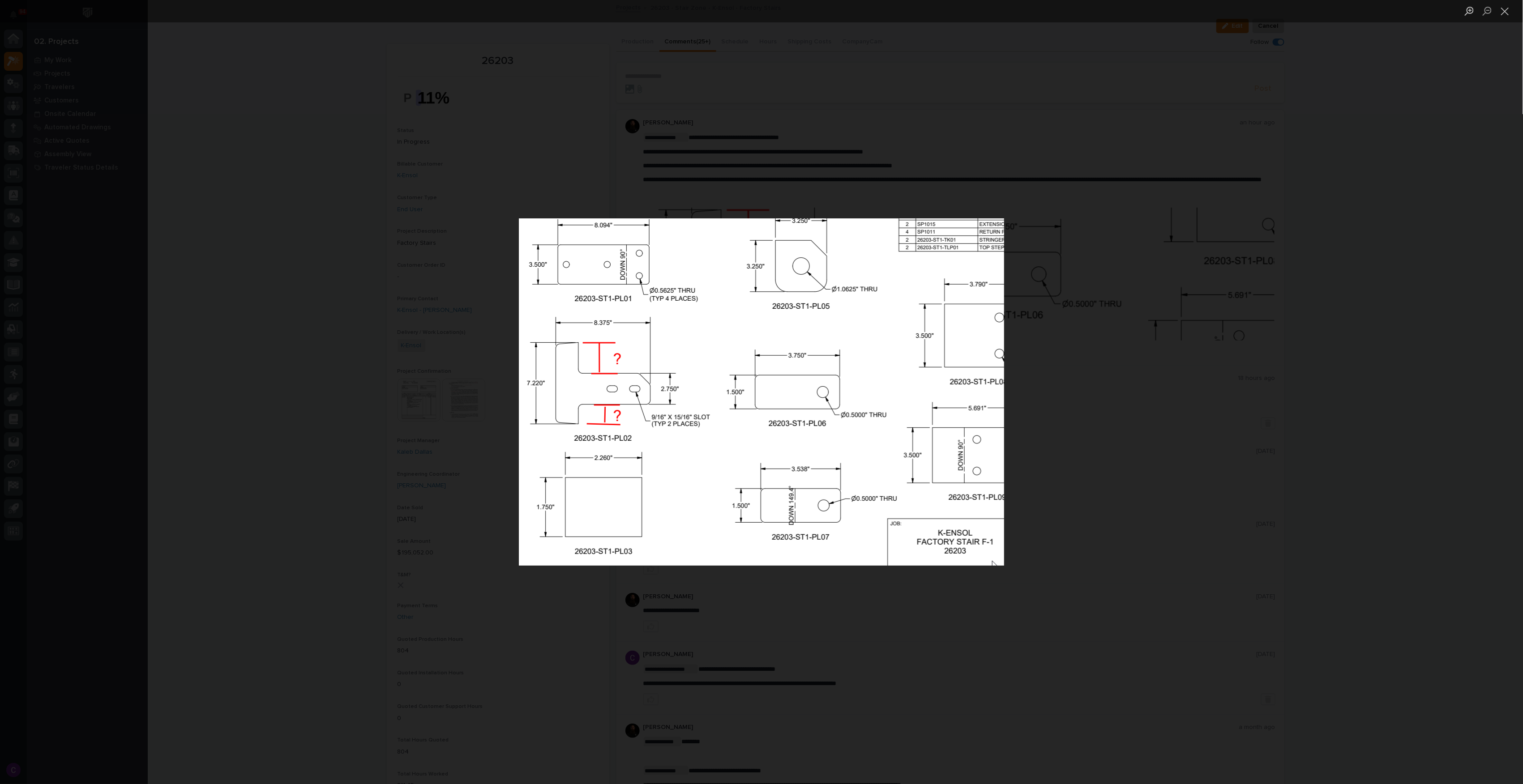
click at [1125, 297] on div "Lightbox" at bounding box center [762, 392] width 1523 height 784
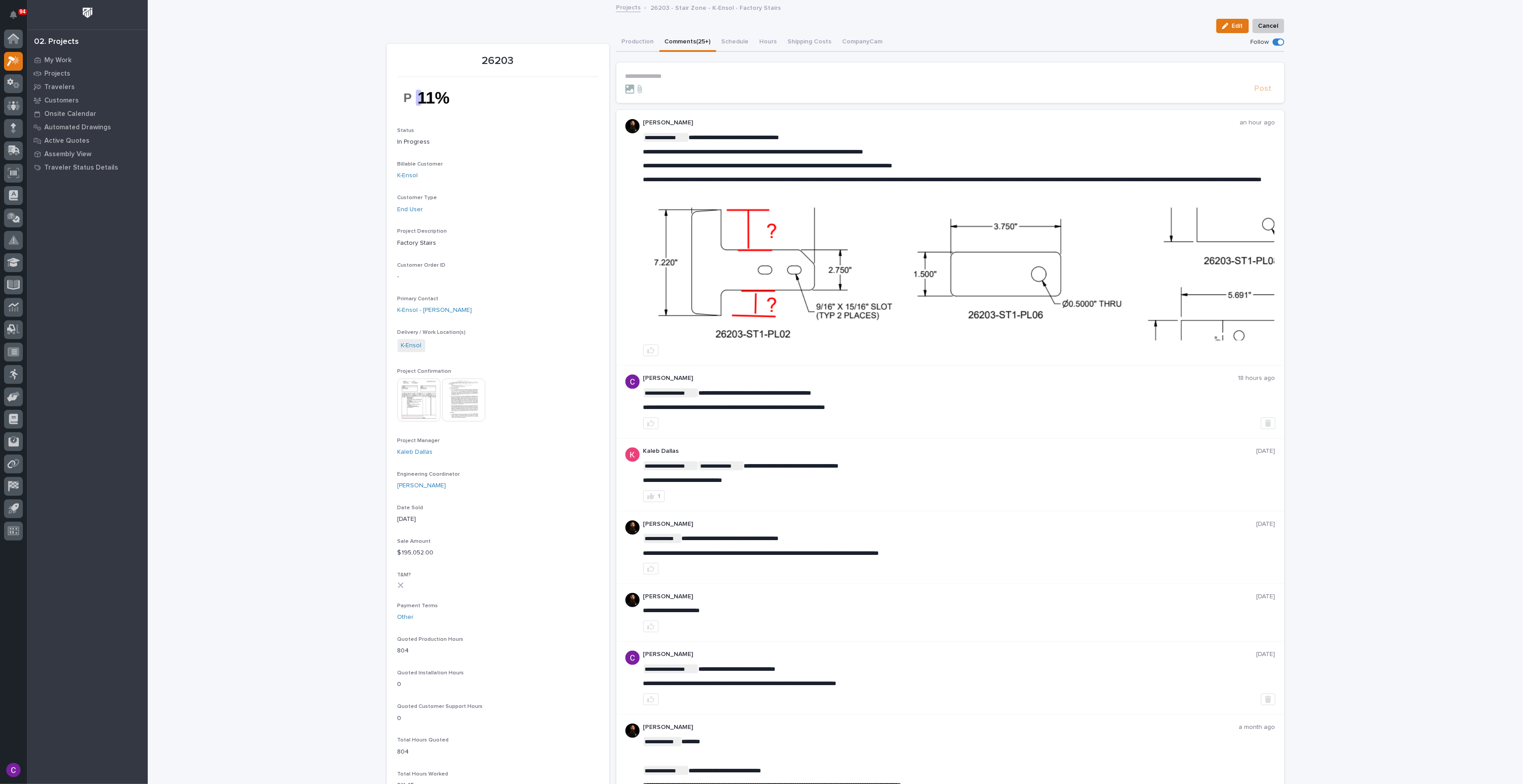
scroll to position [63, 0]
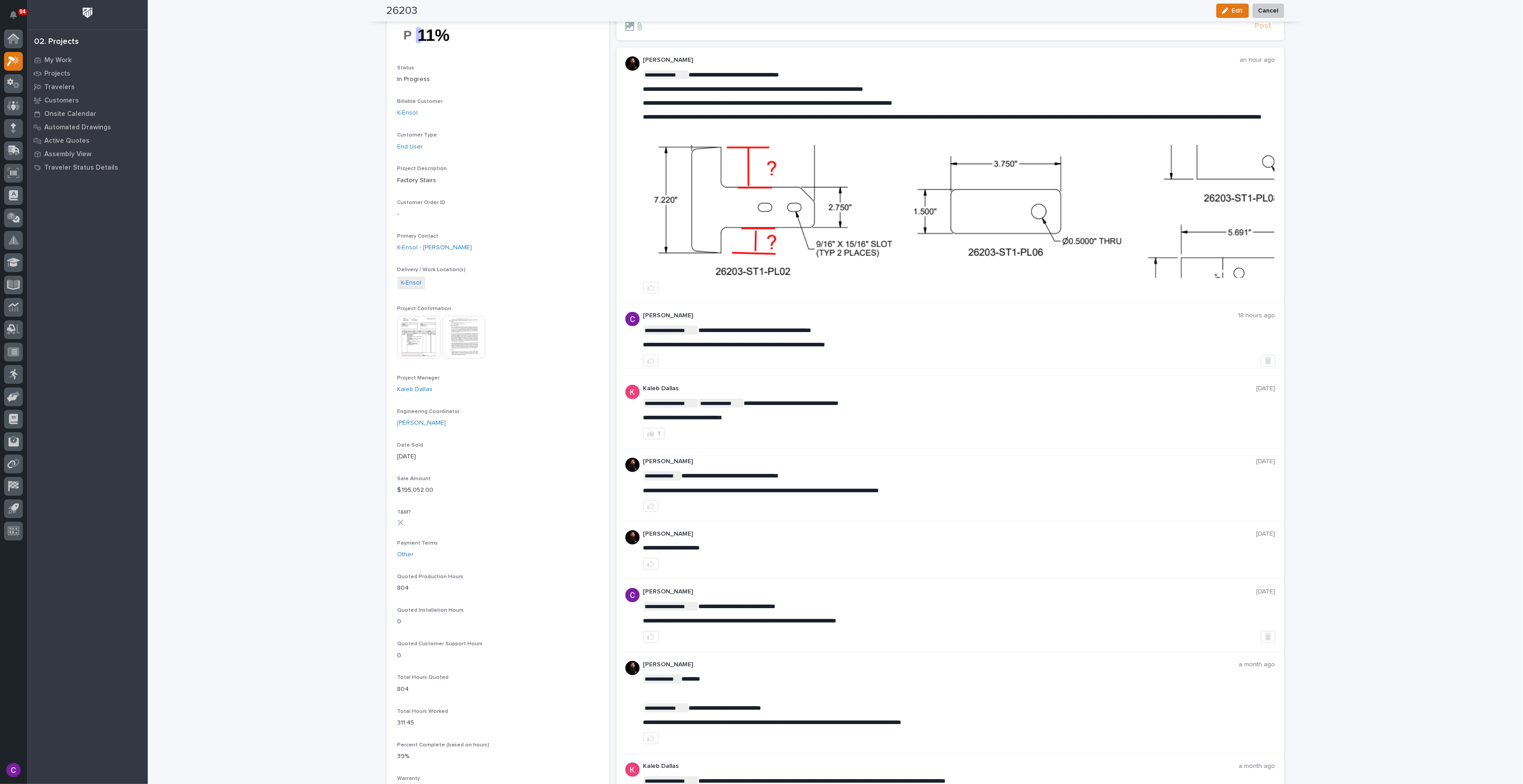
click at [1128, 271] on img at bounding box center [960, 211] width 631 height 133
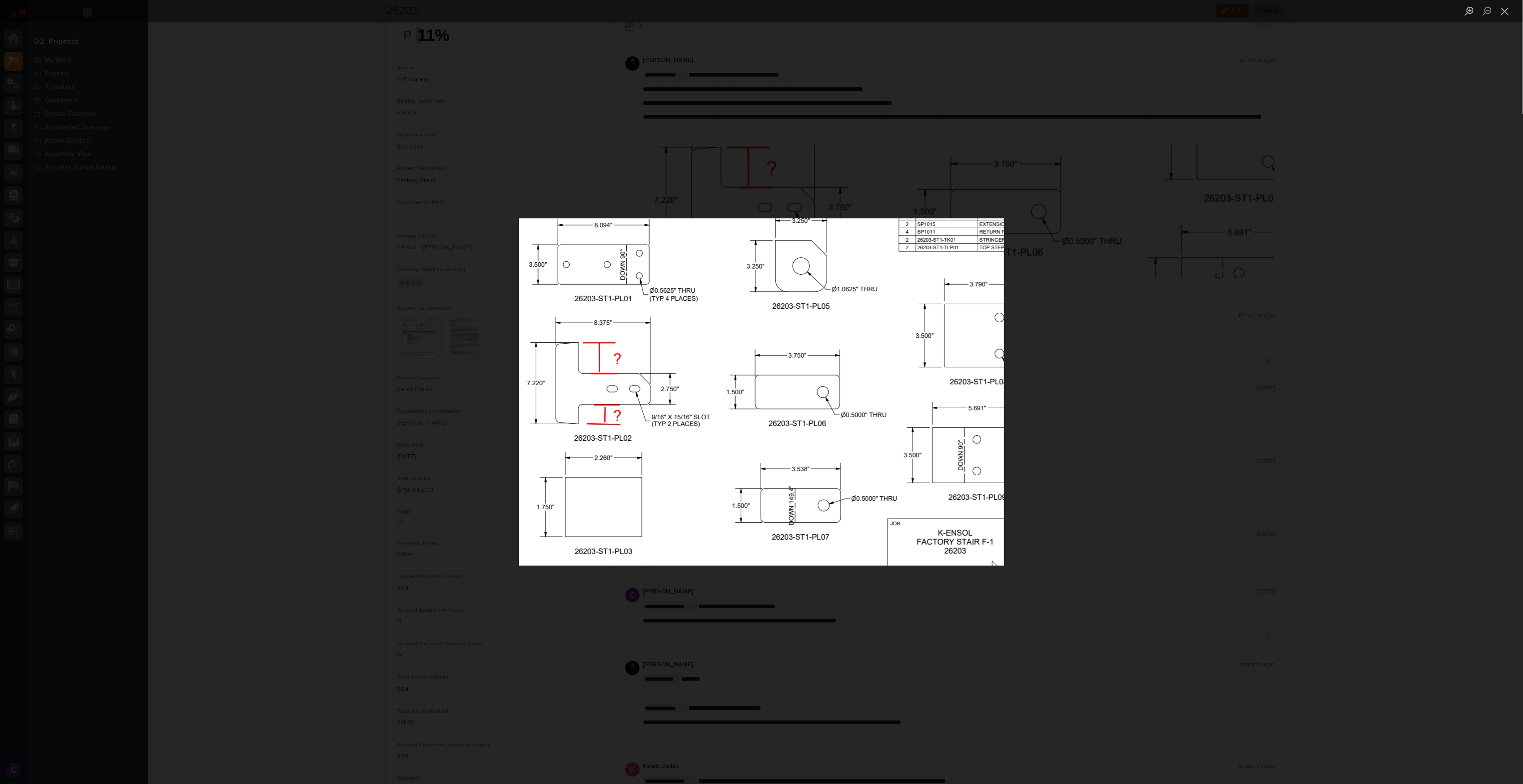
click at [1128, 271] on div "Lightbox" at bounding box center [762, 392] width 1523 height 784
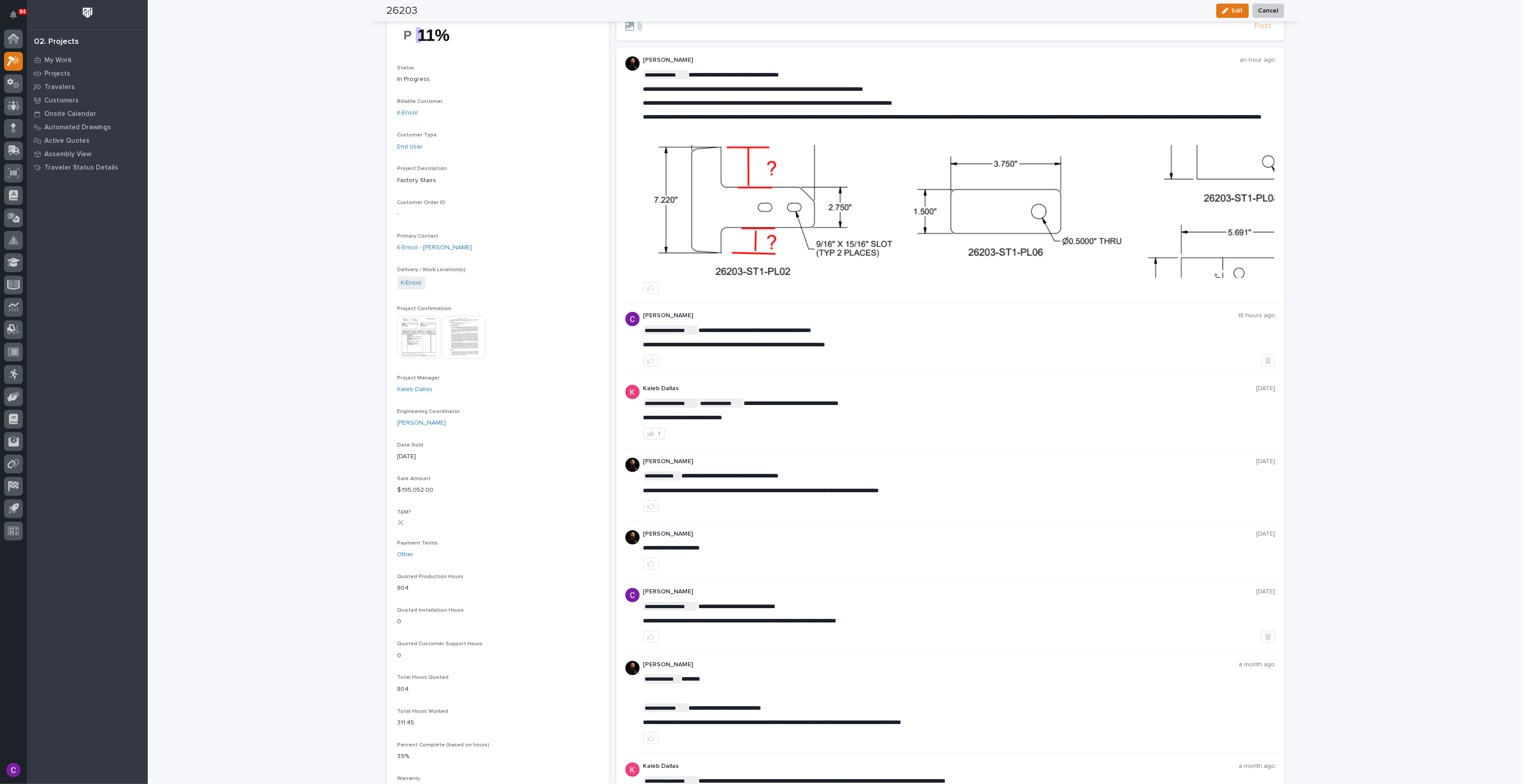
click at [1128, 271] on img at bounding box center [960, 211] width 631 height 133
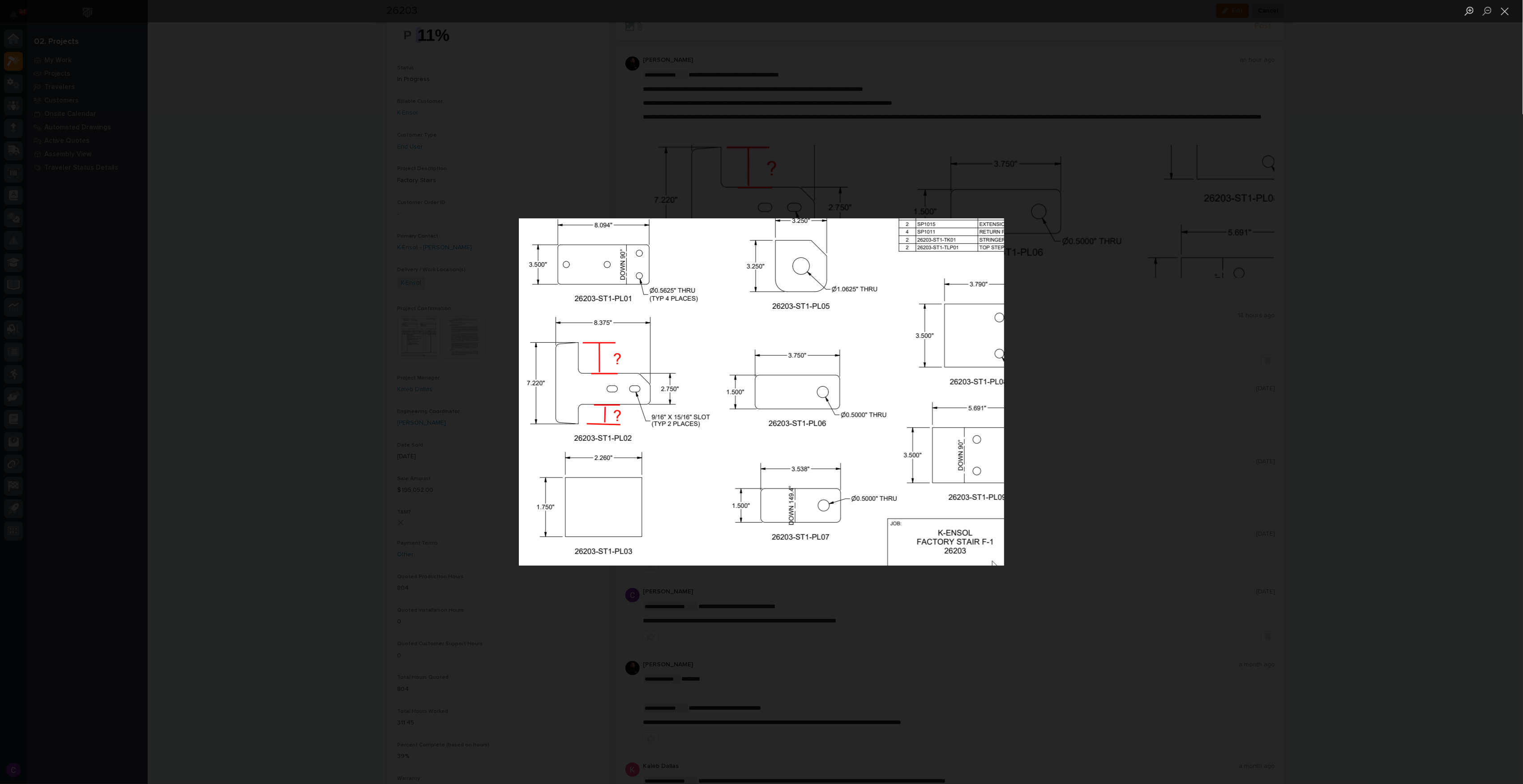
click at [1128, 270] on div "Lightbox" at bounding box center [762, 392] width 1523 height 784
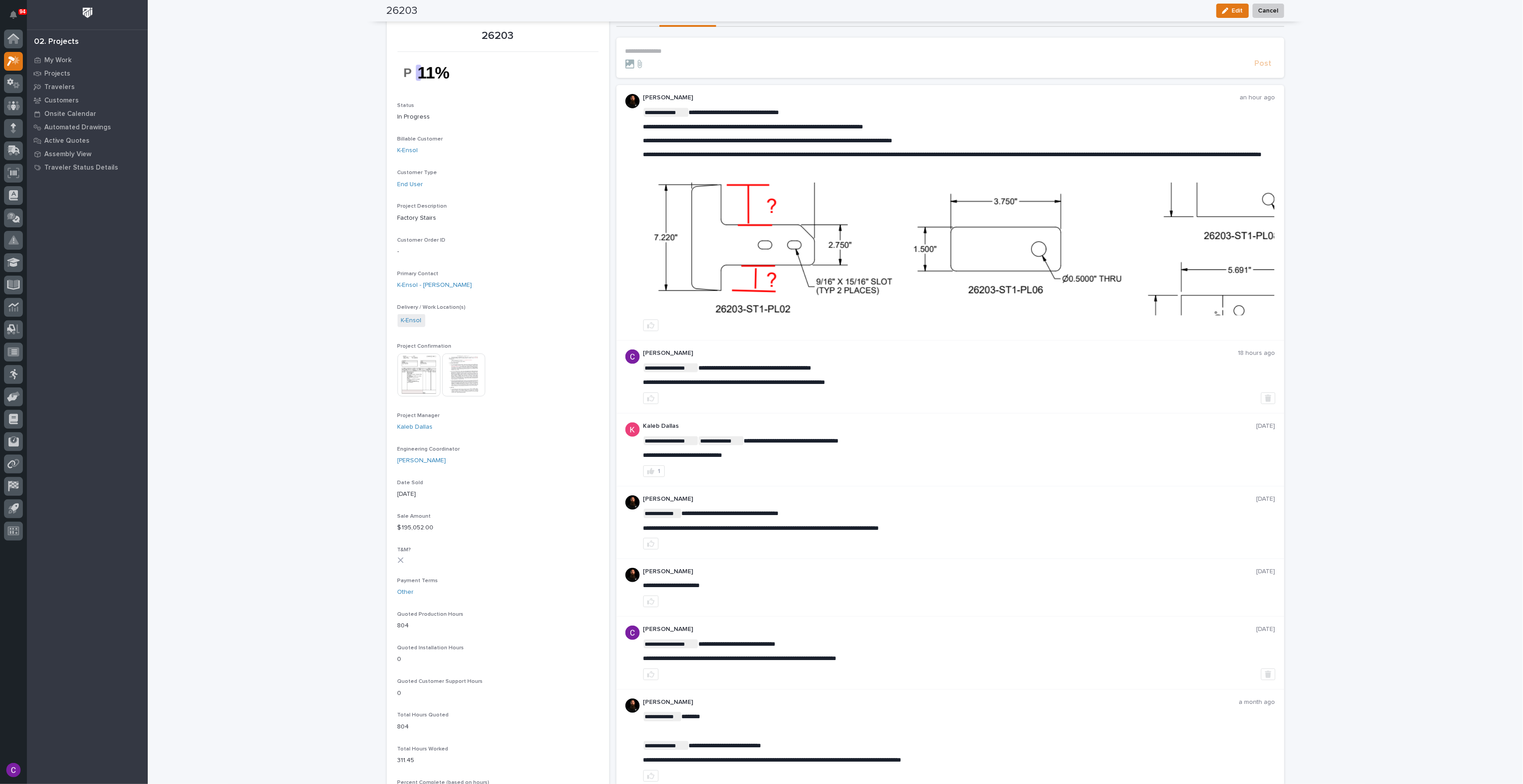
scroll to position [0, 0]
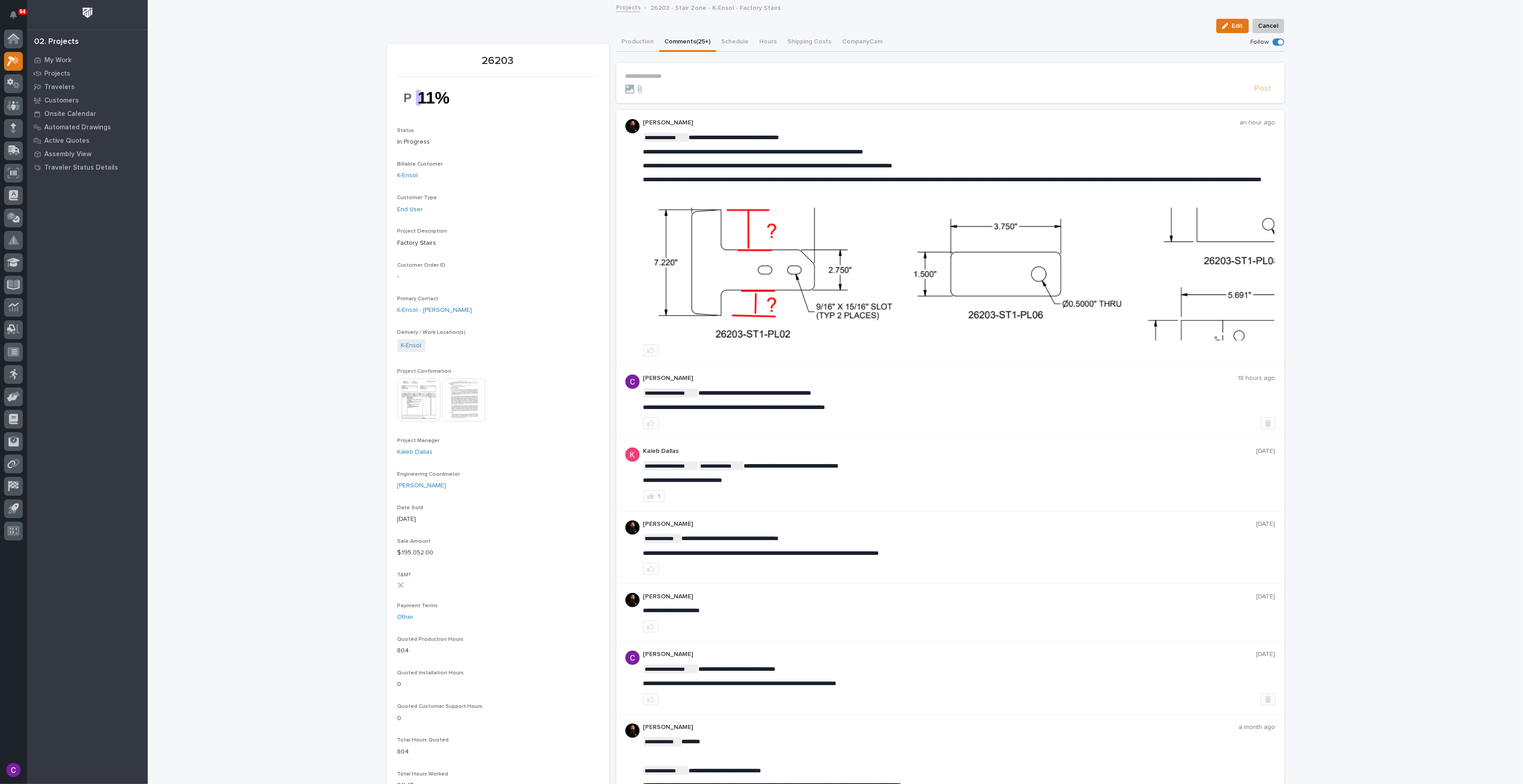
click at [1127, 270] on img at bounding box center [960, 274] width 631 height 133
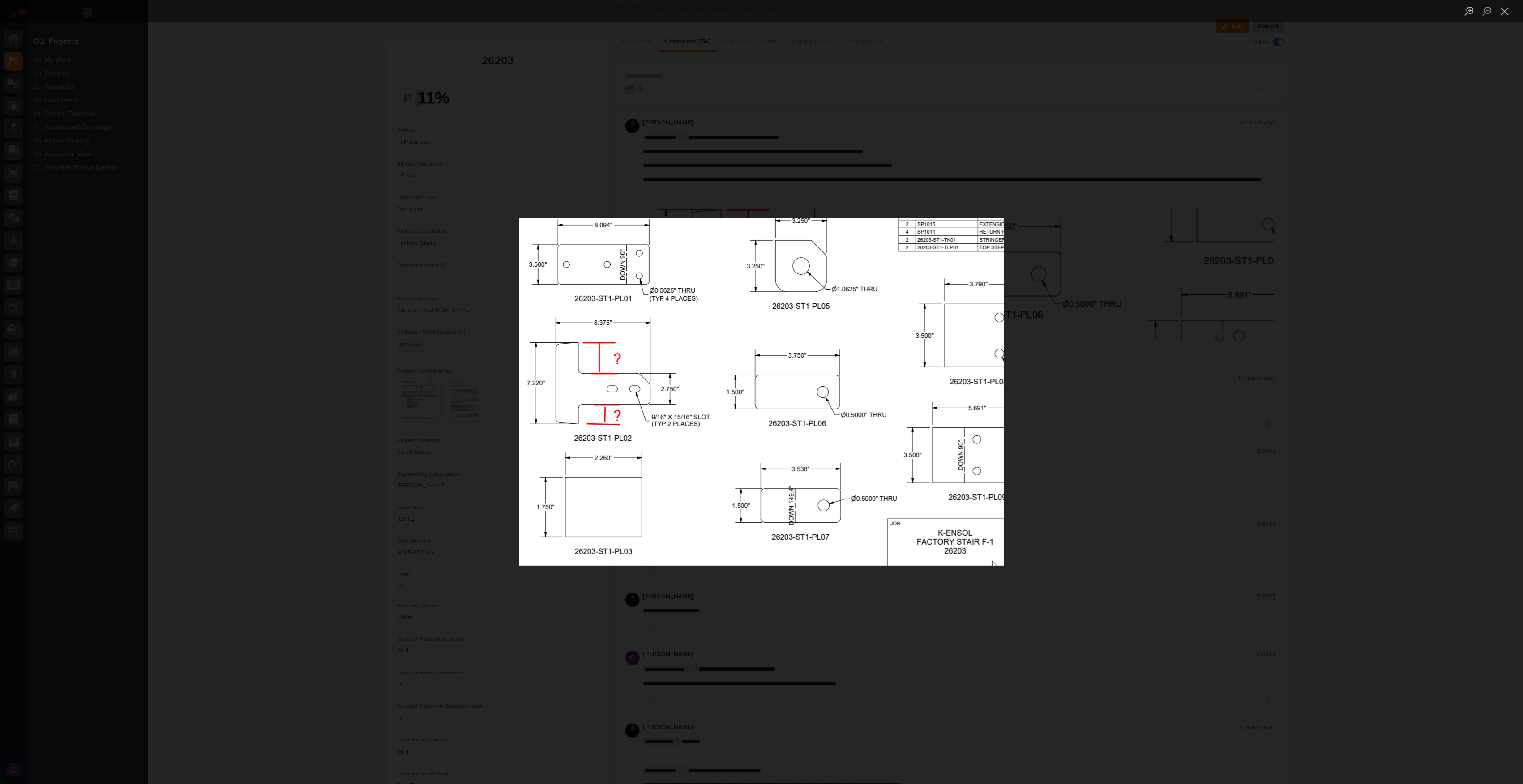
click at [1127, 270] on div "Lightbox" at bounding box center [762, 392] width 1523 height 784
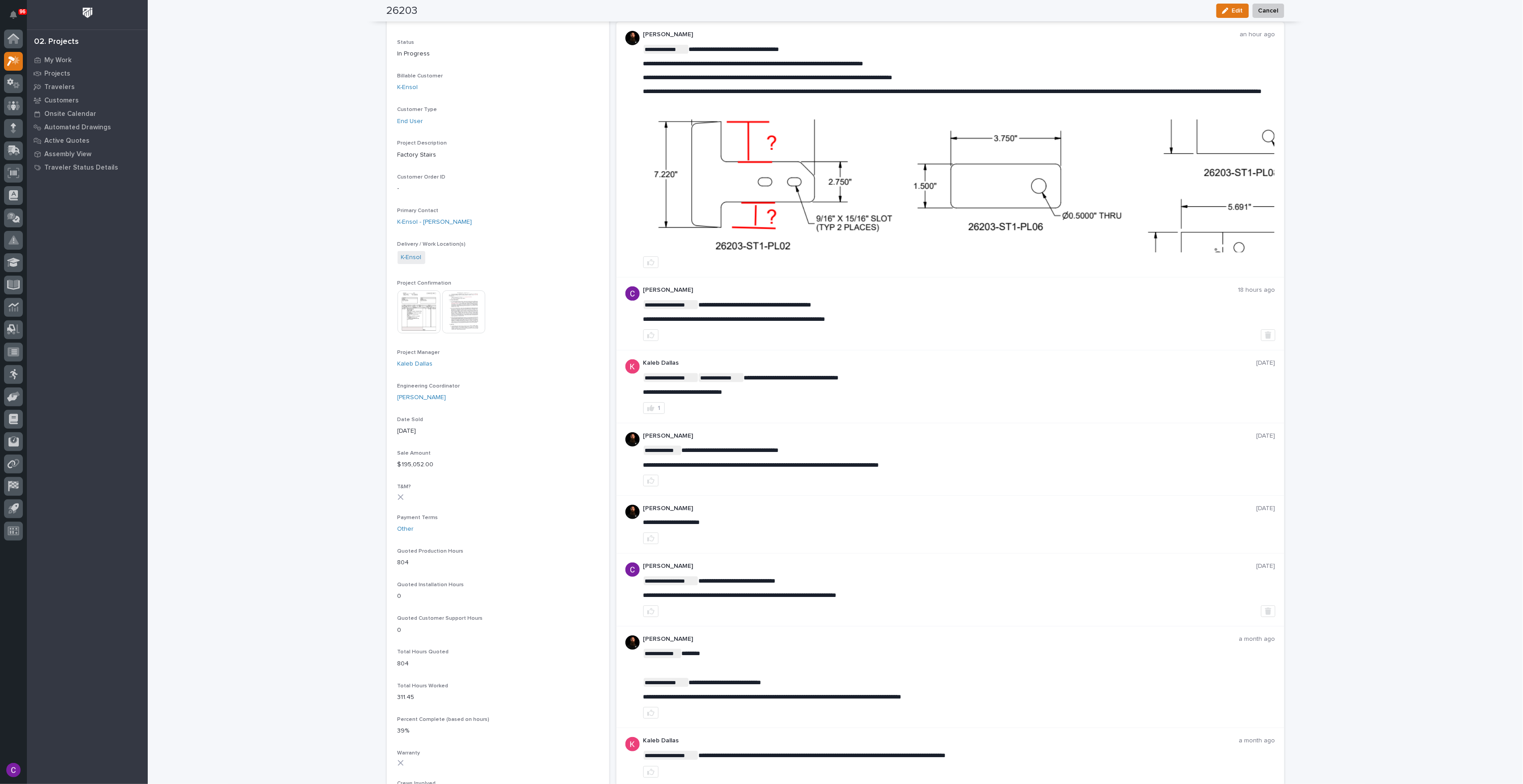
scroll to position [92, 0]
